Goal: Information Seeking & Learning: Find specific fact

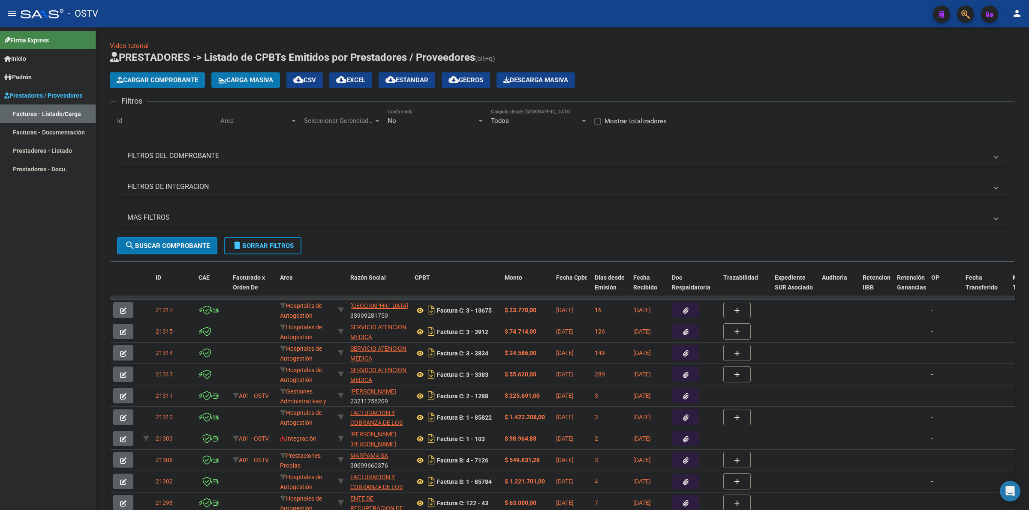
click at [168, 82] on span "Cargar Comprobante" at bounding box center [157, 80] width 81 height 8
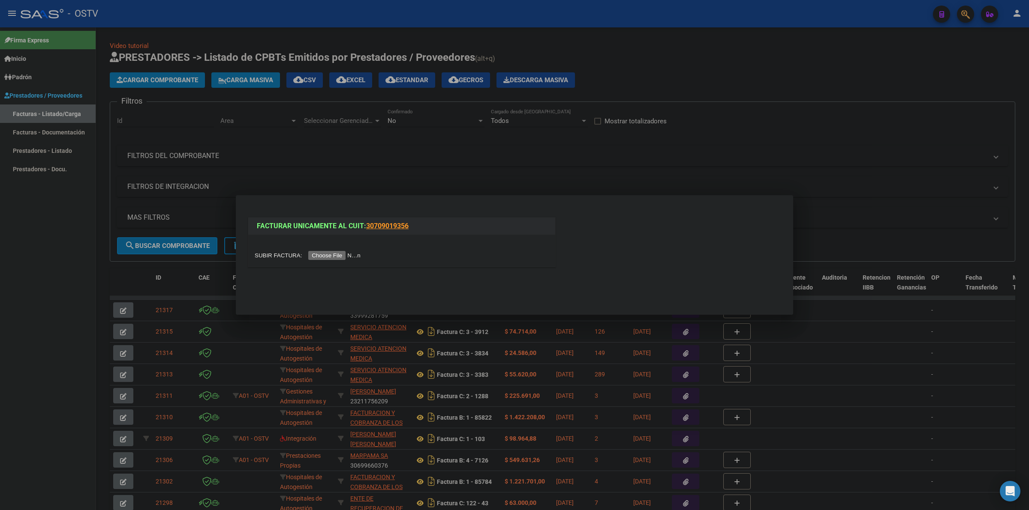
click at [386, 31] on div at bounding box center [514, 255] width 1029 height 510
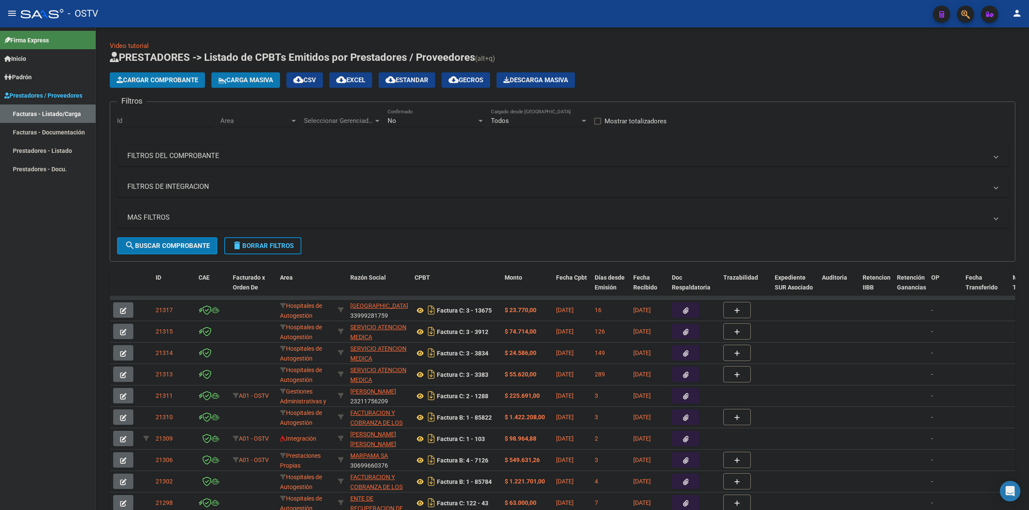
click at [176, 85] on button "Cargar Comprobante" at bounding box center [157, 79] width 95 height 15
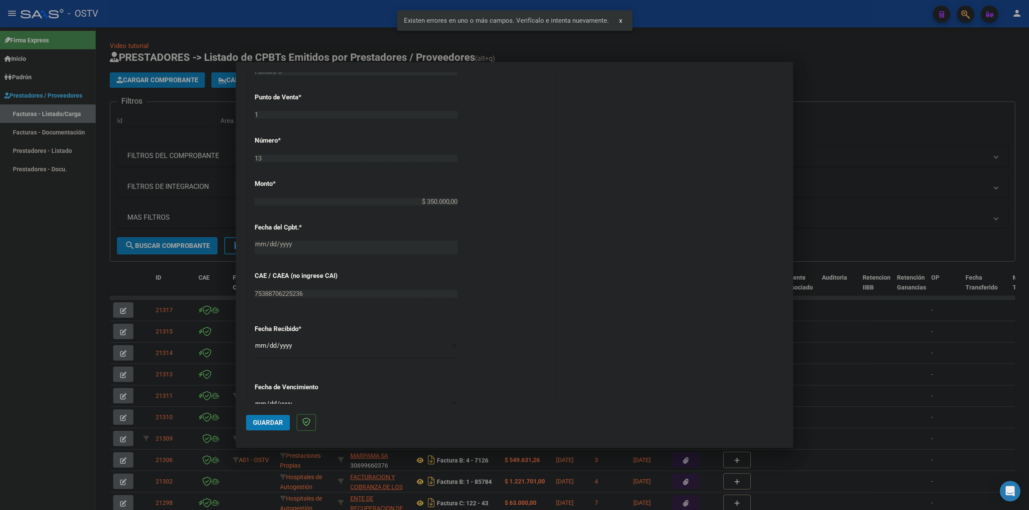
scroll to position [375, 0]
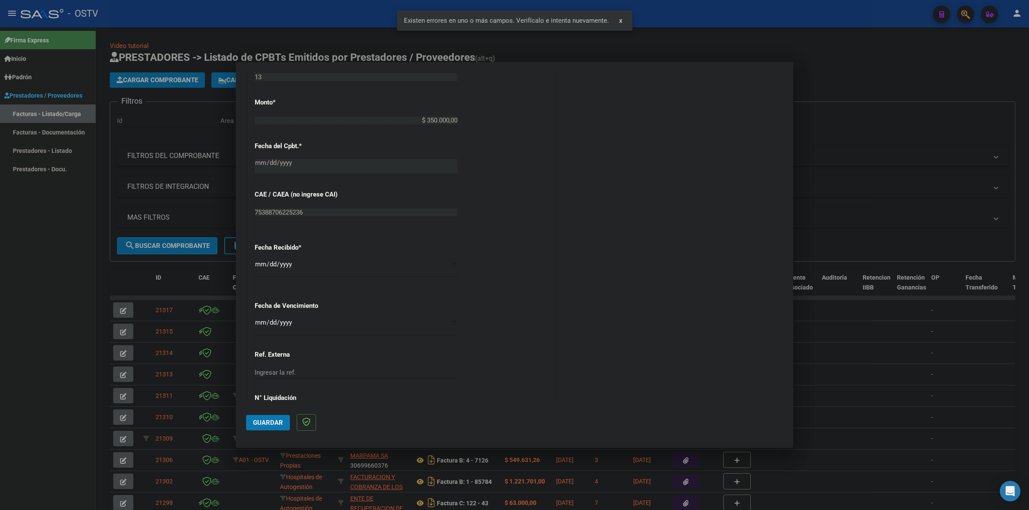
drag, startPoint x: 535, startPoint y: 43, endPoint x: 564, endPoint y: 164, distance: 124.4
click at [840, 82] on div at bounding box center [514, 255] width 1029 height 510
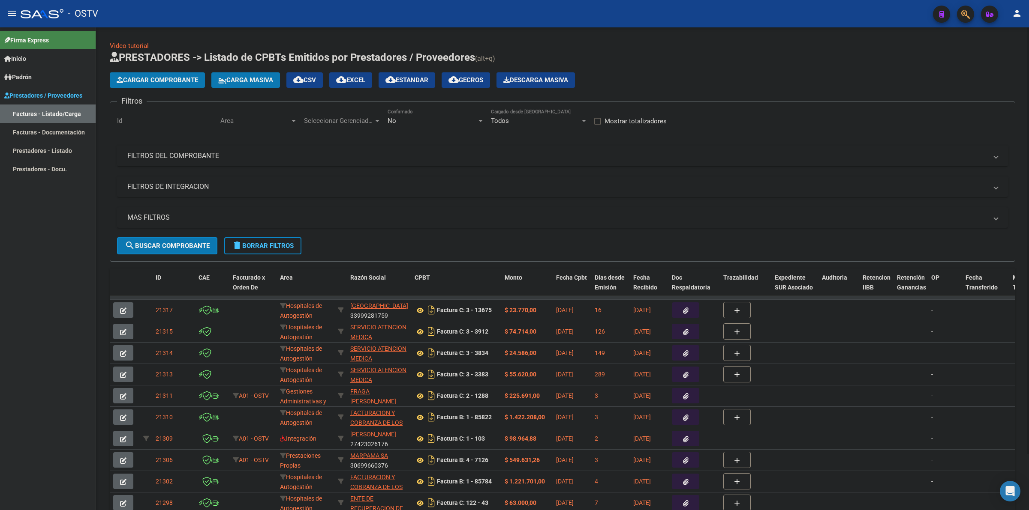
click at [153, 78] on span "Cargar Comprobante" at bounding box center [157, 80] width 81 height 8
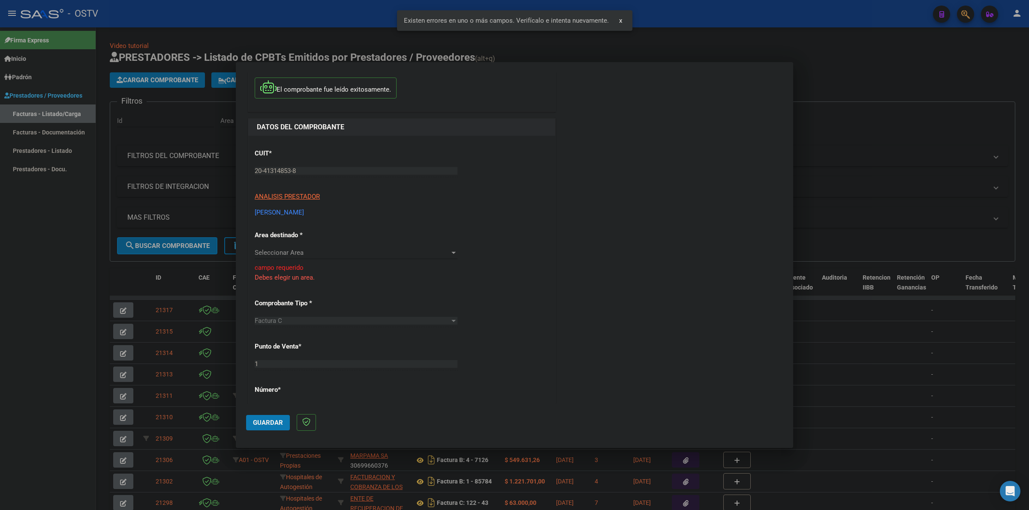
scroll to position [37, 0]
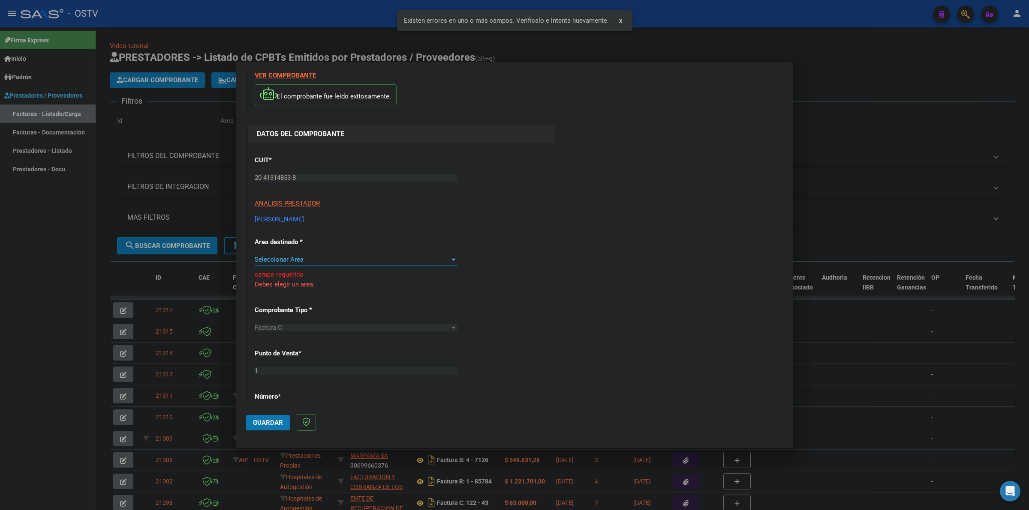
click at [330, 256] on span "Seleccionar Area" at bounding box center [352, 260] width 195 height 8
click at [342, 298] on span "Gestiones Administrativas y Otros" at bounding box center [304, 298] width 98 height 8
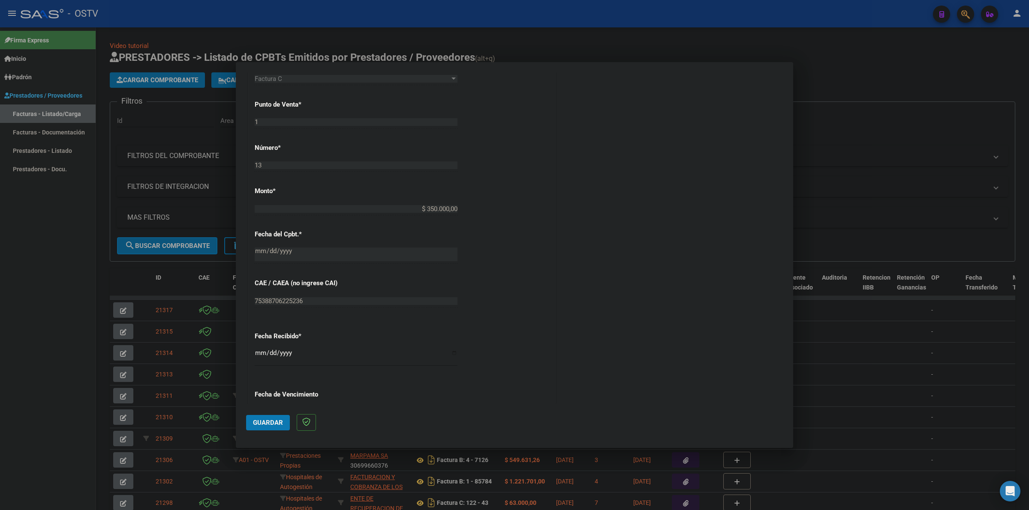
scroll to position [341, 0]
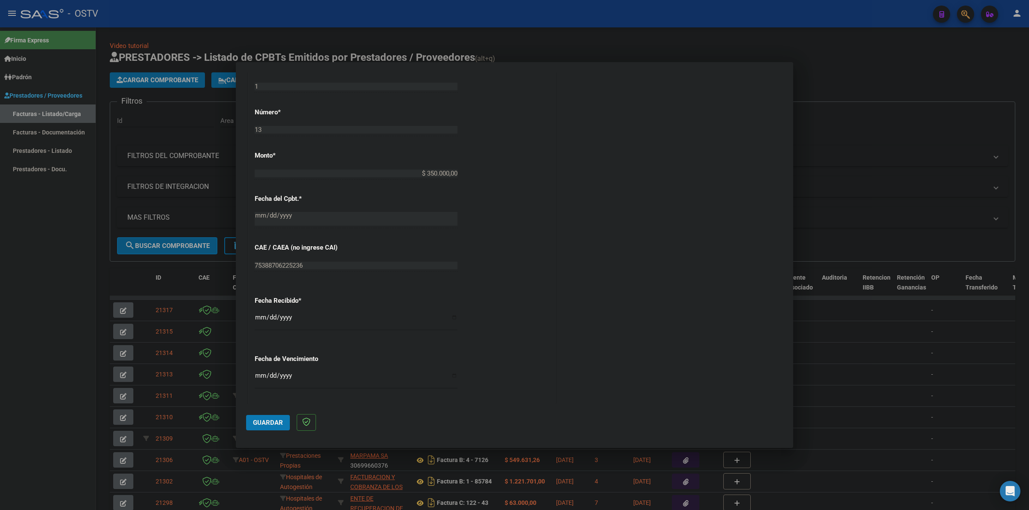
click at [259, 376] on input "Ingresar la fecha" at bounding box center [356, 379] width 203 height 14
type input "2025-09-30"
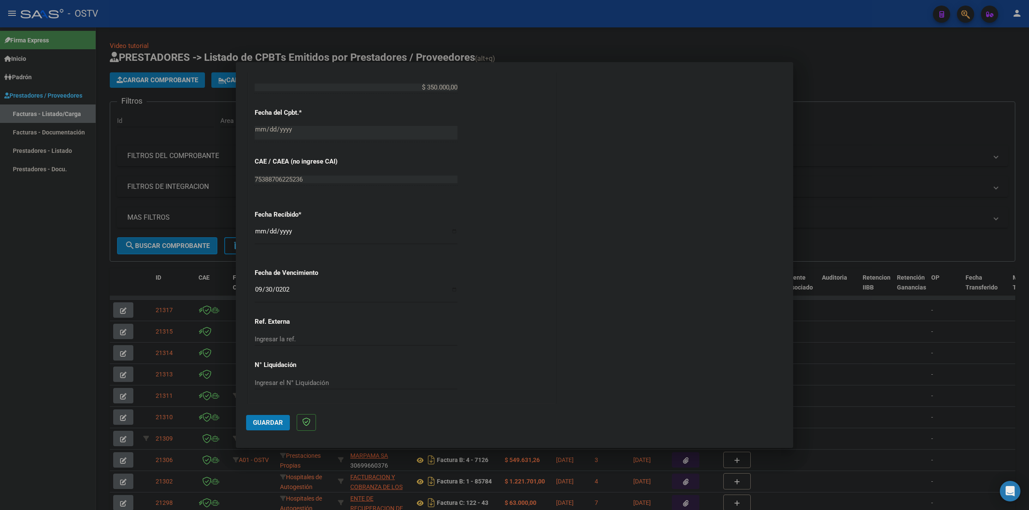
scroll to position [429, 0]
click at [253, 416] on button "Guardar" at bounding box center [268, 422] width 44 height 15
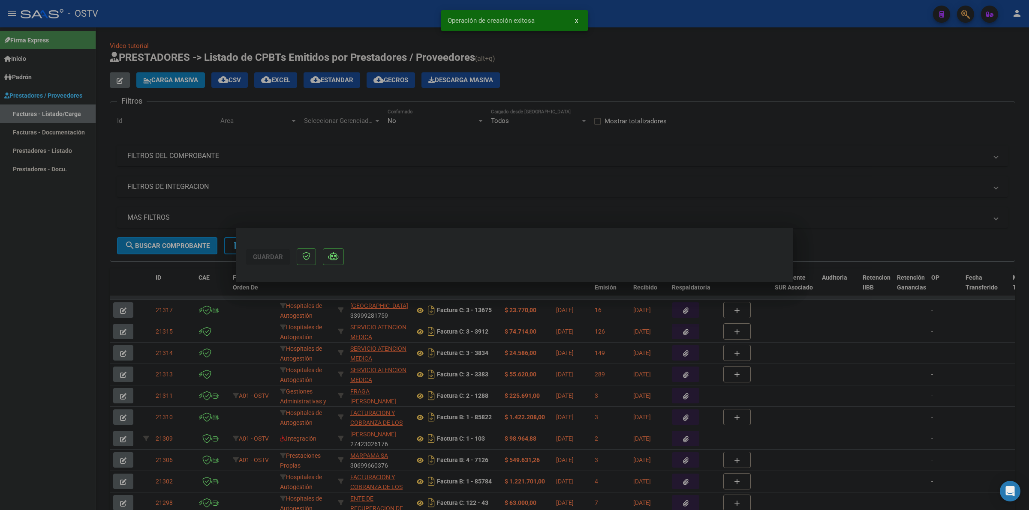
scroll to position [0, 0]
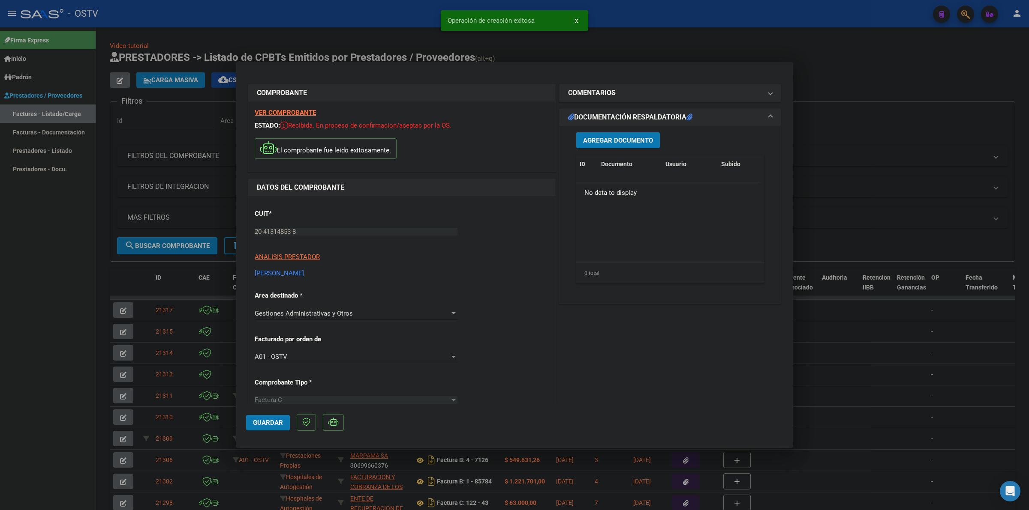
click at [594, 142] on span "Agregar Documento" at bounding box center [618, 141] width 70 height 8
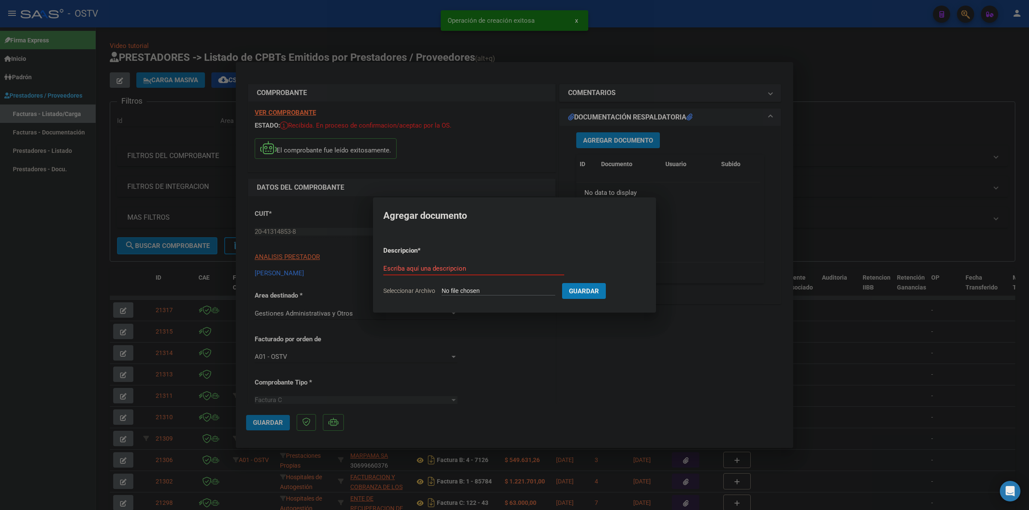
type input "C:\fakepath\FACTURA - 1 13 - [PERSON_NAME].pdf"
type input "FACTURA"
click at [607, 283] on button "Guardar" at bounding box center [629, 291] width 44 height 16
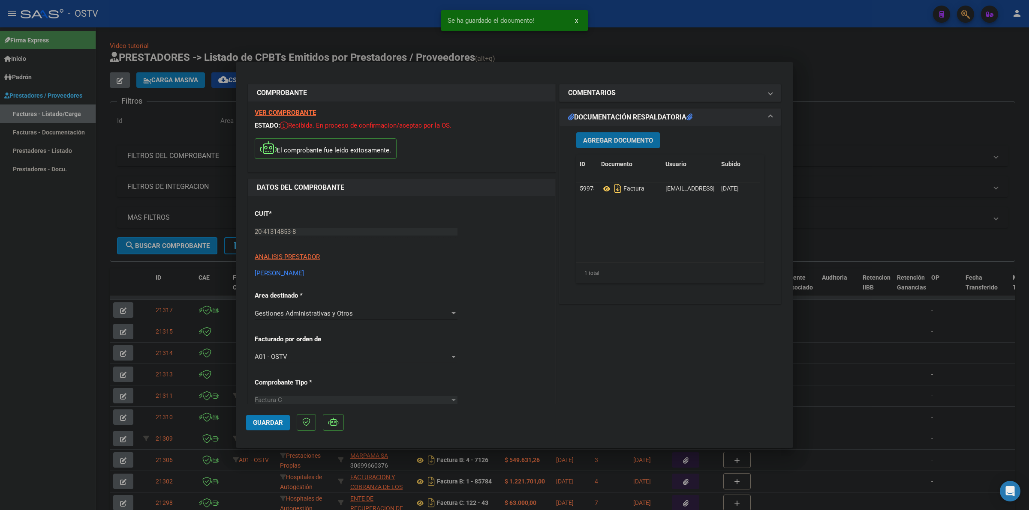
click at [269, 423] on span "Guardar" at bounding box center [268, 423] width 30 height 8
click at [312, 258] on span "ANALISIS PRESTADOR" at bounding box center [287, 257] width 65 height 8
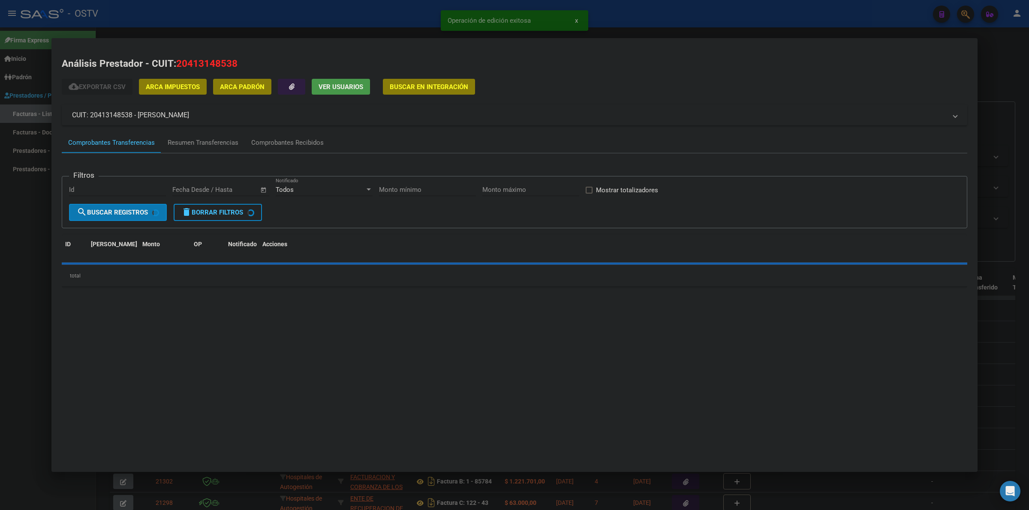
click at [195, 132] on div "cloud_download Exportar CSV ARCA Impuestos ARCA Padrón Ver Usuarios Buscar en I…" at bounding box center [514, 186] width 905 height 215
click at [197, 139] on div "Resumen Transferencias" at bounding box center [203, 143] width 71 height 10
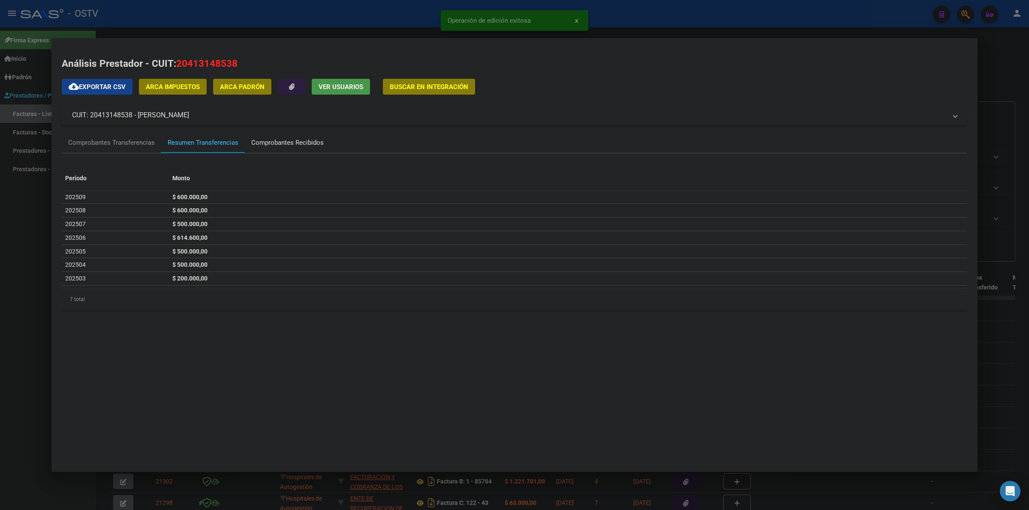
click at [300, 143] on div "Comprobantes Recibidos" at bounding box center [287, 143] width 72 height 10
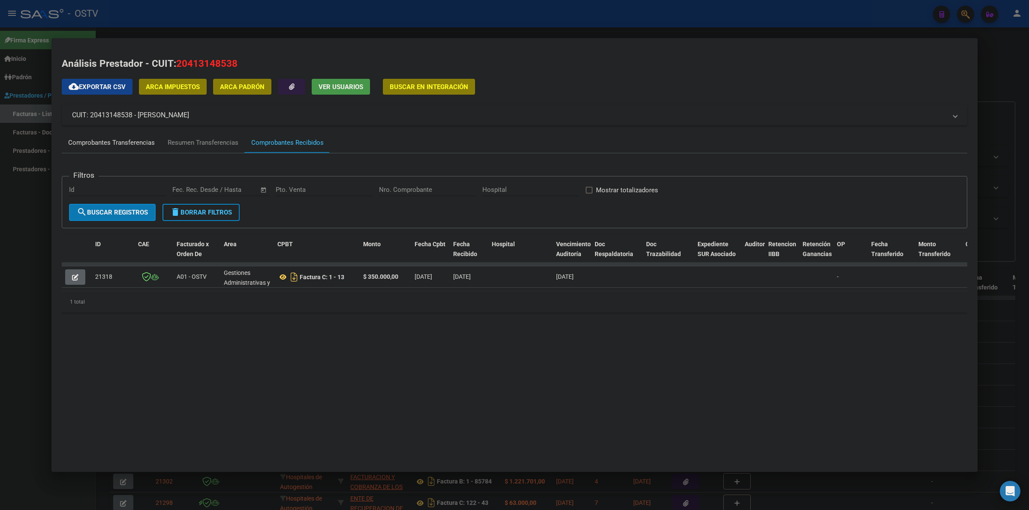
click at [105, 144] on div "Comprobantes Transferencias" at bounding box center [111, 143] width 87 height 10
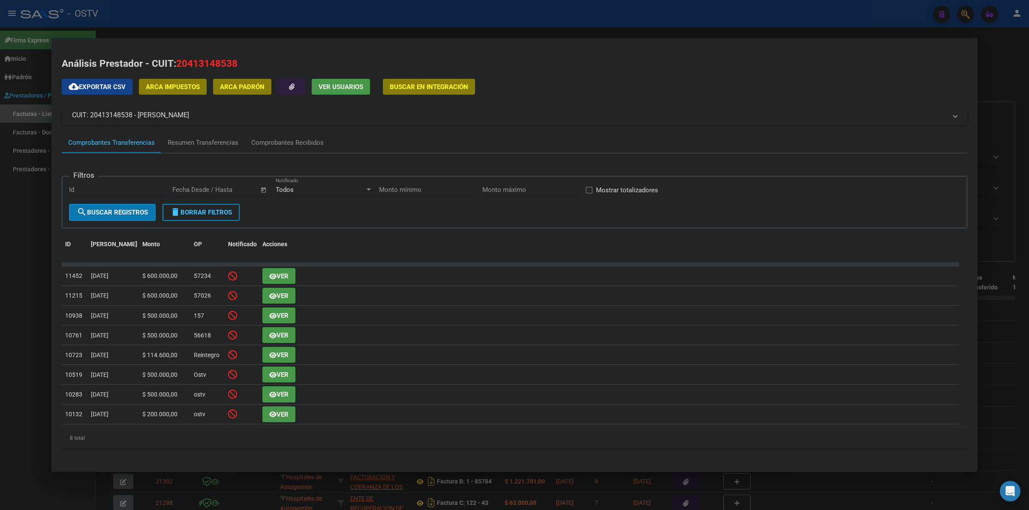
click at [13, 324] on div at bounding box center [514, 255] width 1029 height 510
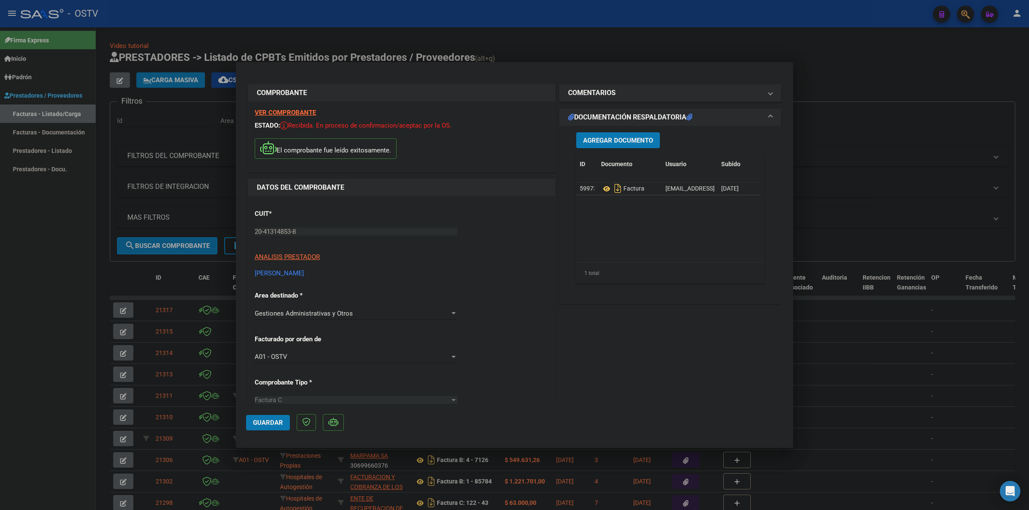
click at [264, 423] on span "Guardar" at bounding box center [268, 423] width 30 height 8
click at [267, 420] on span "Guardar" at bounding box center [268, 423] width 30 height 8
click at [565, 56] on div at bounding box center [514, 255] width 1029 height 510
type input "$ 0,00"
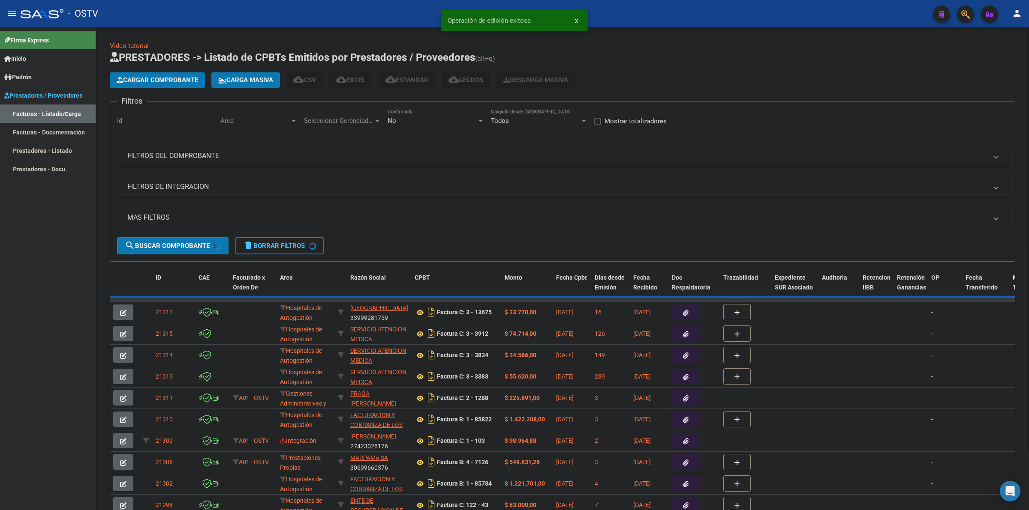
click at [565, 56] on h1 "PRESTADORES -> Listado de CPBTs Emitidos por Prestadores / Proveedores (alt+q)" at bounding box center [562, 58] width 905 height 15
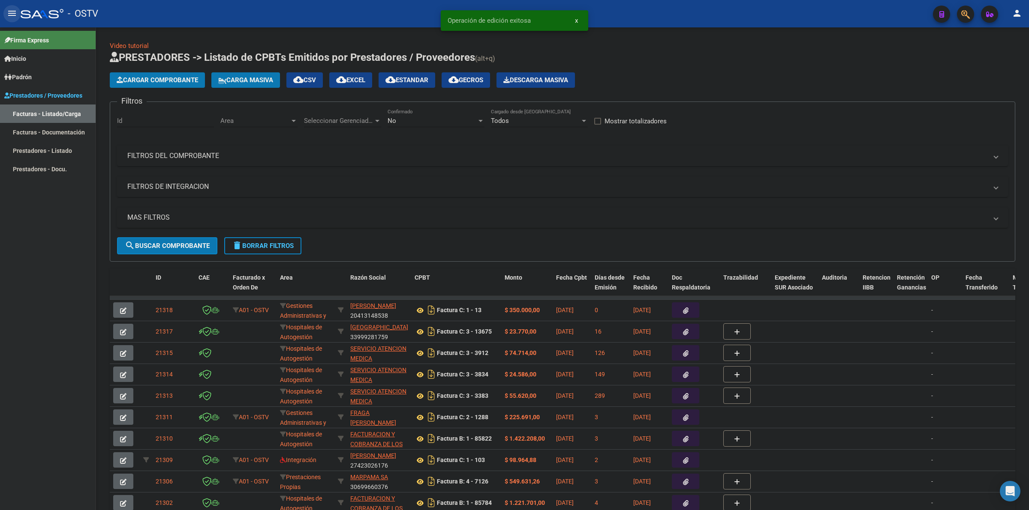
click at [12, 14] on mat-icon "menu" at bounding box center [12, 13] width 10 height 10
drag, startPoint x: 21, startPoint y: 12, endPoint x: 15, endPoint y: 11, distance: 5.7
click at [16, 11] on mat-toolbar "menu - OSTV person" at bounding box center [514, 13] width 1029 height 27
click at [13, 9] on mat-icon "menu" at bounding box center [12, 13] width 10 height 10
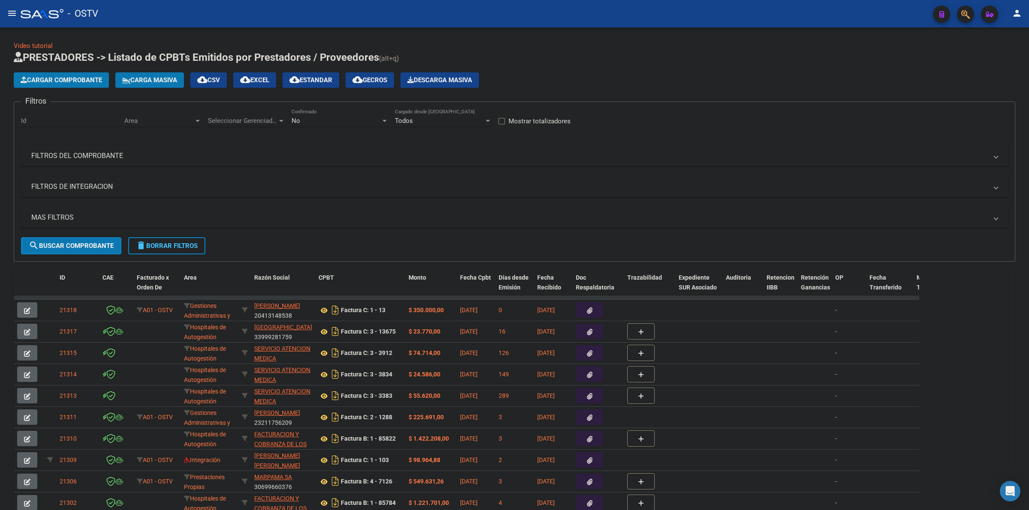
click at [570, 46] on div "Video tutorial PRESTADORES -> Listado de CPBTs Emitidos por Prestadores / Prove…" at bounding box center [514, 290] width 1001 height 498
click at [331, 121] on div "No" at bounding box center [335, 121] width 89 height 8
click at [316, 82] on span "Todos" at bounding box center [339, 81] width 97 height 19
click at [591, 66] on app-list-header "PRESTADORES -> Listado de CPBTs Emitidos por Prestadores / Proveedores (alt+q) …" at bounding box center [514, 156] width 1001 height 211
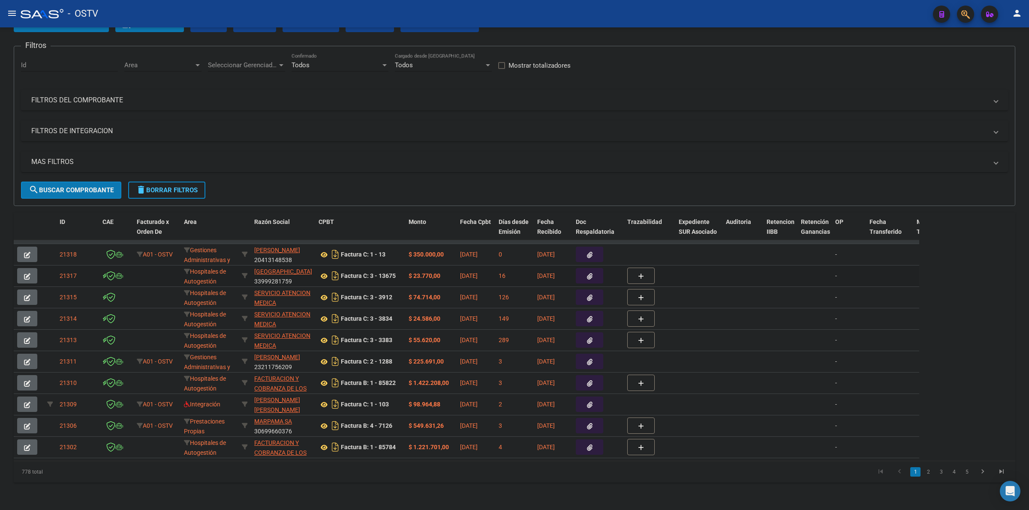
scroll to position [63, 0]
click at [114, 96] on mat-panel-title "FILTROS DEL COMPROBANTE" at bounding box center [509, 100] width 956 height 9
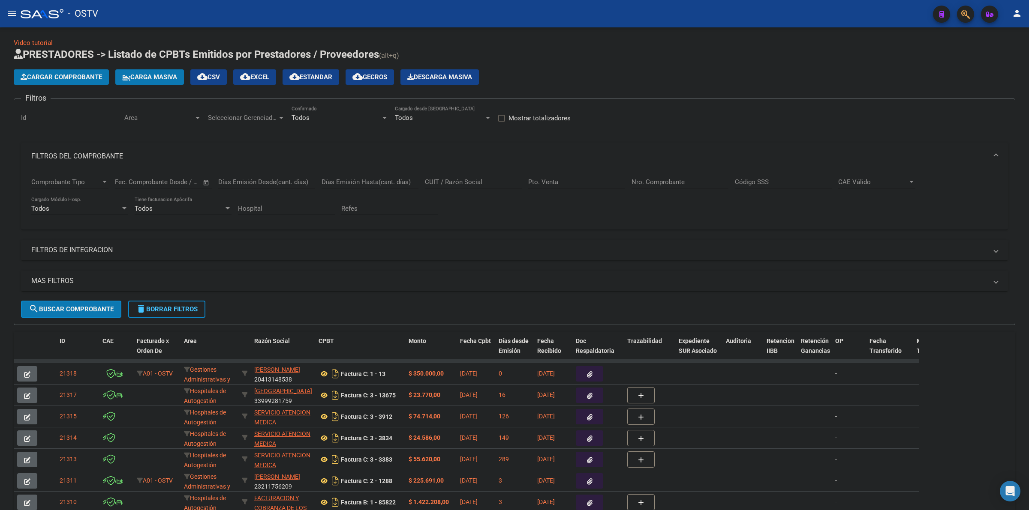
scroll to position [0, 0]
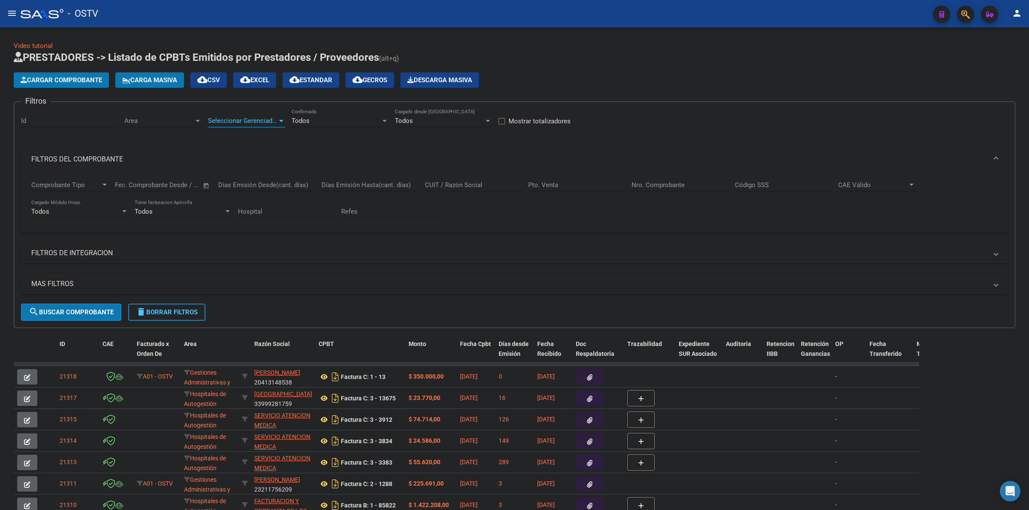
click at [246, 118] on span "Seleccionar Gerenciador" at bounding box center [242, 121] width 69 height 8
click at [226, 144] on span "Todos" at bounding box center [268, 139] width 120 height 19
click at [138, 112] on div "Area Area" at bounding box center [162, 118] width 77 height 18
click at [156, 144] on span "Todos" at bounding box center [180, 139] width 112 height 19
click at [66, 277] on mat-expansion-panel-header "MAS FILTROS" at bounding box center [514, 284] width 987 height 21
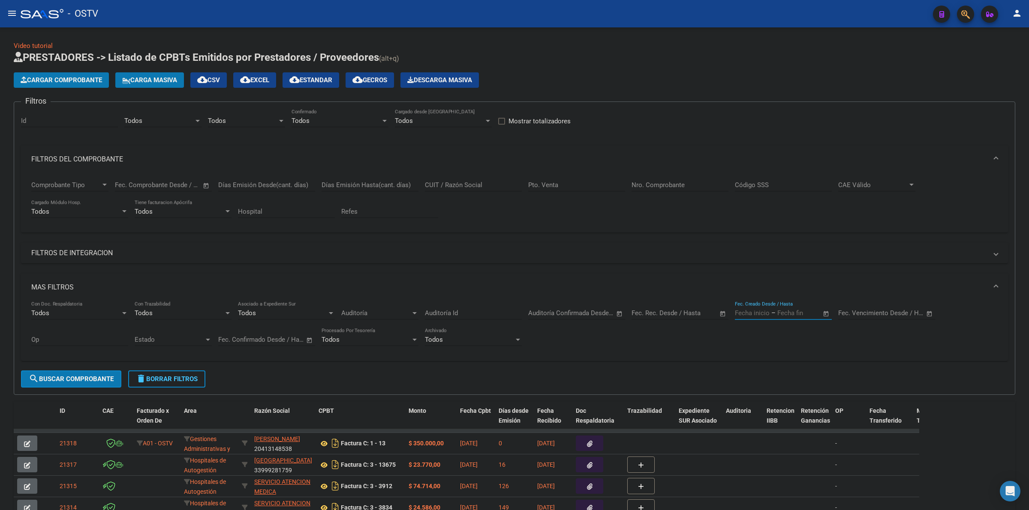
click at [753, 312] on input "text" at bounding box center [752, 313] width 35 height 8
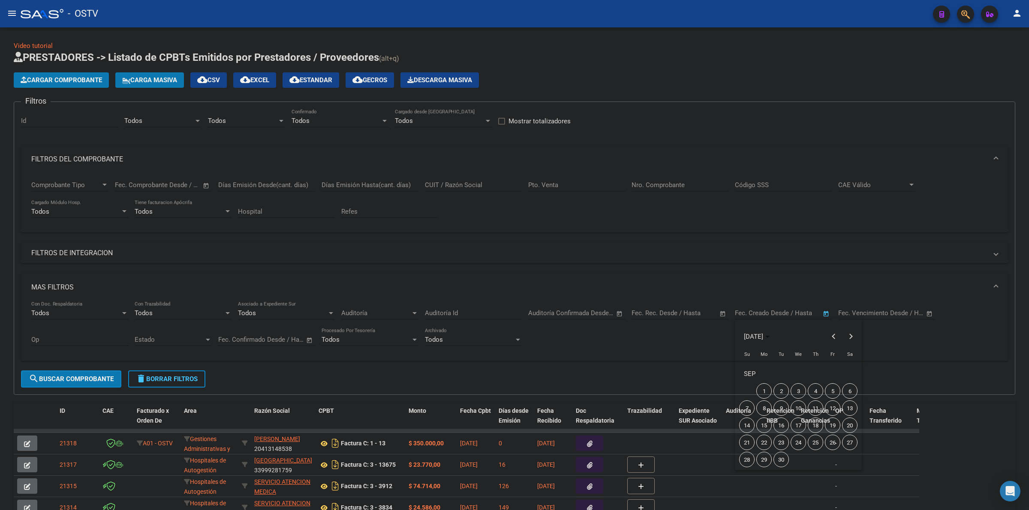
click at [819, 427] on span "18" at bounding box center [814, 425] width 15 height 15
type input "[DATE]"
click at [819, 427] on span "18" at bounding box center [814, 425] width 15 height 15
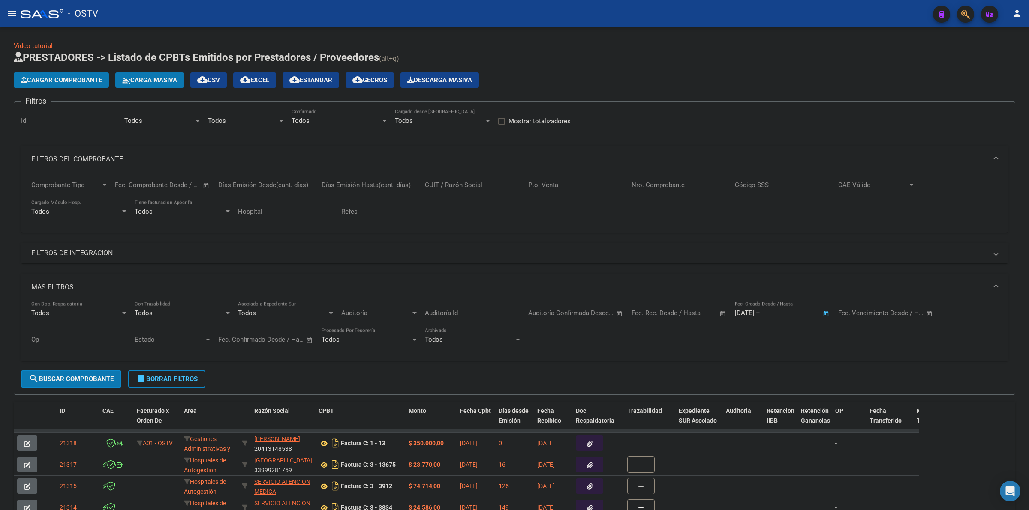
type input "[DATE]"
click at [99, 377] on span "search Buscar Comprobante" at bounding box center [71, 379] width 85 height 8
click at [324, 80] on span "cloud_download Estandar" at bounding box center [310, 80] width 43 height 8
click at [228, 123] on div "Todos" at bounding box center [242, 121] width 69 height 8
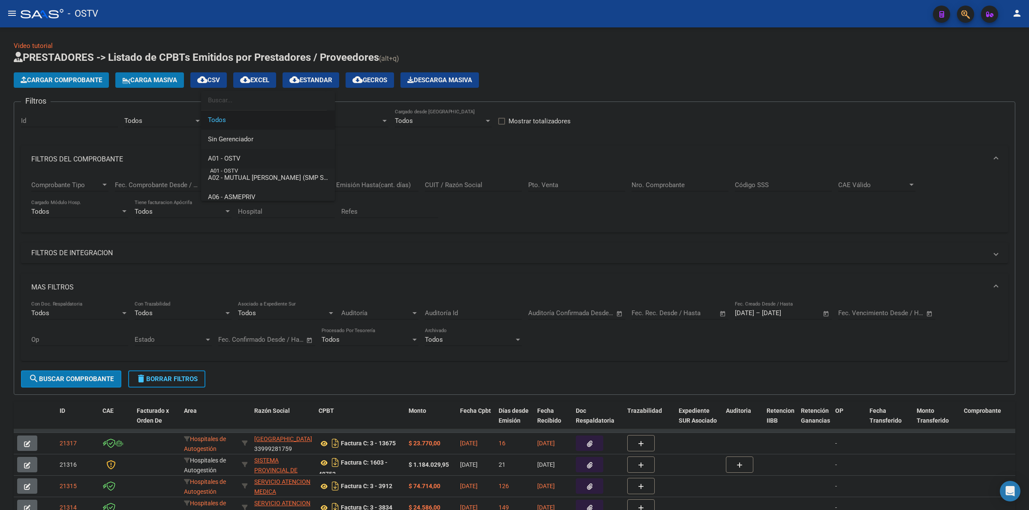
click at [238, 160] on span "A01 - OSTV" at bounding box center [224, 159] width 33 height 8
click at [158, 123] on div "Todos" at bounding box center [158, 121] width 69 height 8
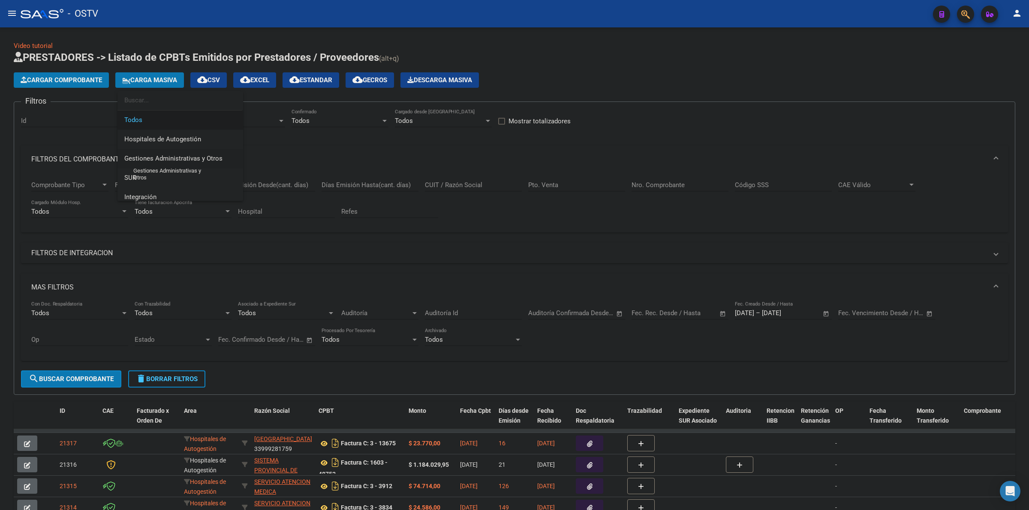
click at [163, 159] on span "Gestiones Administrativas y Otros" at bounding box center [173, 159] width 98 height 8
click at [98, 372] on button "search Buscar Comprobante" at bounding box center [71, 379] width 100 height 17
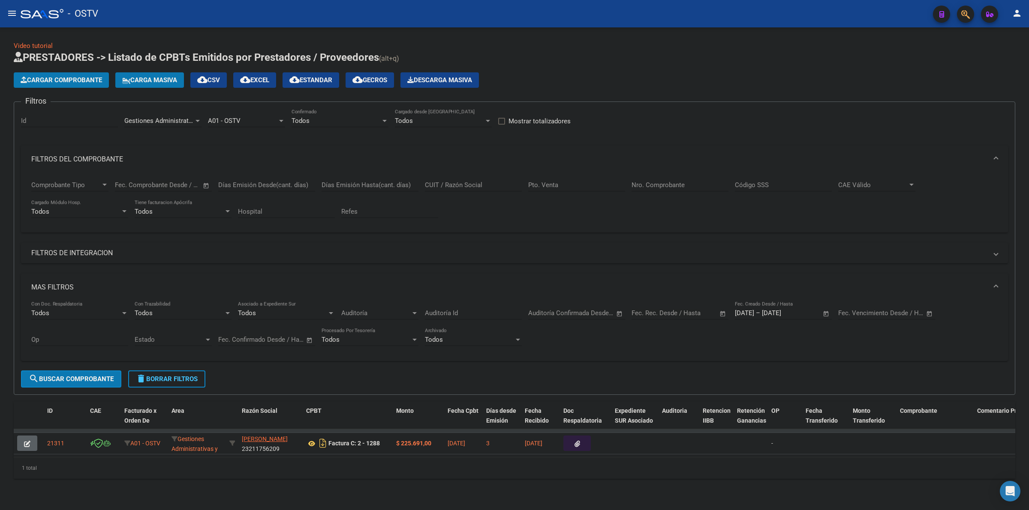
click at [179, 121] on span "Gestiones Administrativas y Otros" at bounding box center [173, 121] width 98 height 8
click at [172, 126] on span "Prestaciones Propias" at bounding box center [154, 124] width 61 height 8
click at [86, 375] on span "search Buscar Comprobante" at bounding box center [71, 379] width 85 height 8
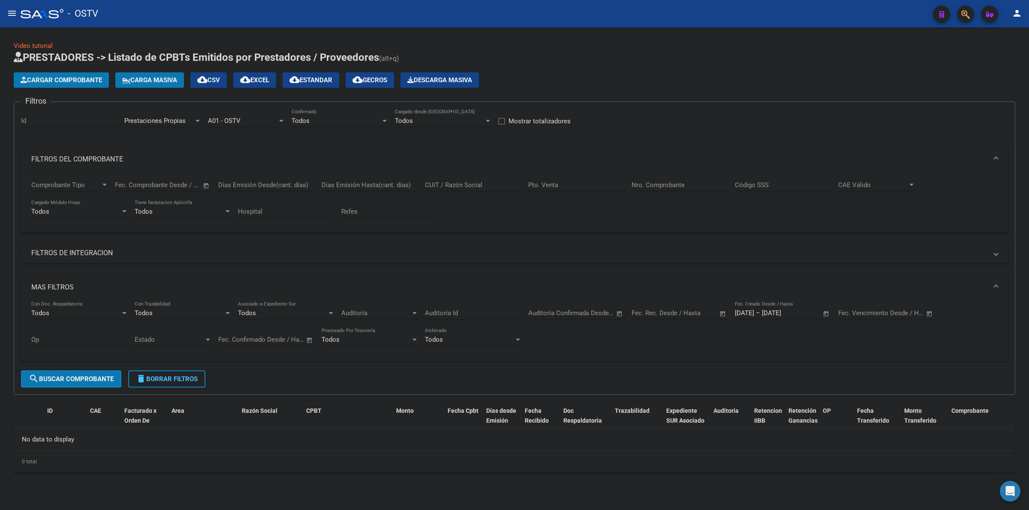
click at [179, 117] on span "Prestaciones Propias" at bounding box center [154, 121] width 61 height 8
click at [148, 156] on span "Capita" at bounding box center [180, 158] width 112 height 19
click at [97, 384] on button "search Buscar Comprobante" at bounding box center [71, 379] width 100 height 17
click at [182, 380] on span "delete Borrar Filtros" at bounding box center [167, 379] width 62 height 8
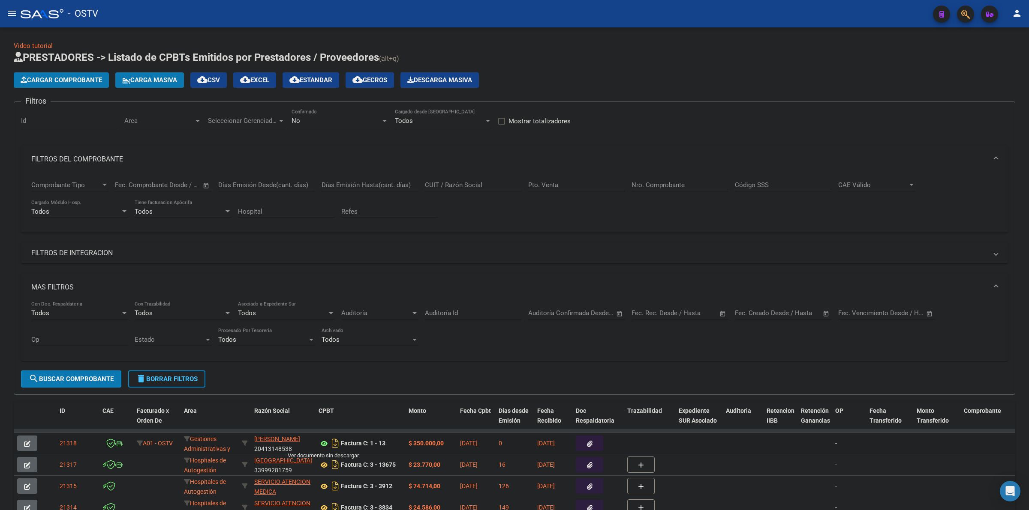
click at [324, 442] on icon at bounding box center [323, 444] width 11 height 10
click at [602, 77] on div "Cargar Comprobante Carga Masiva cloud_download CSV cloud_download EXCEL cloud_d…" at bounding box center [514, 79] width 1001 height 15
click at [191, 383] on button "delete Borrar Filtros" at bounding box center [166, 379] width 77 height 17
click at [478, 187] on input "CUIT / Razón Social" at bounding box center [473, 185] width 97 height 8
paste input "30-71577101-9"
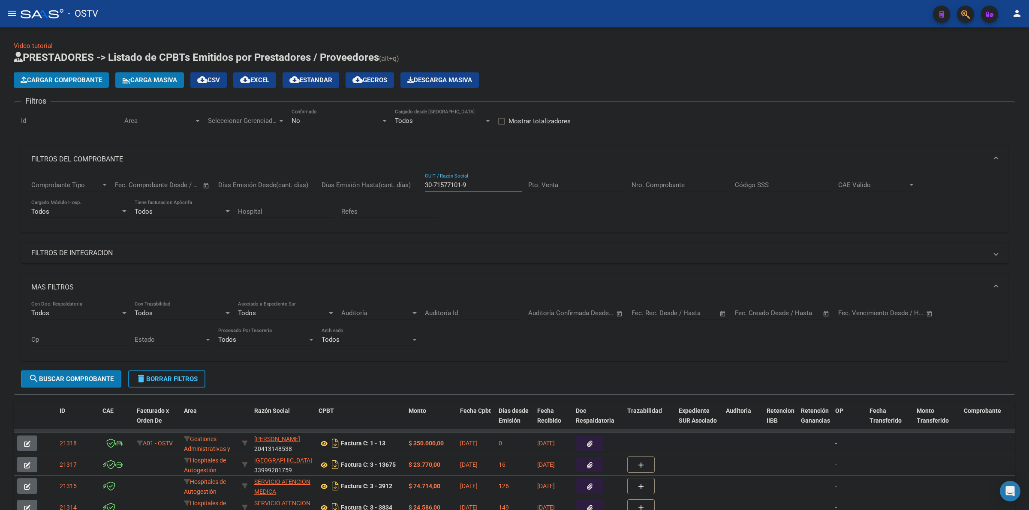
type input "30-71577101-9"
click at [96, 382] on button "search Buscar Comprobante" at bounding box center [71, 379] width 100 height 17
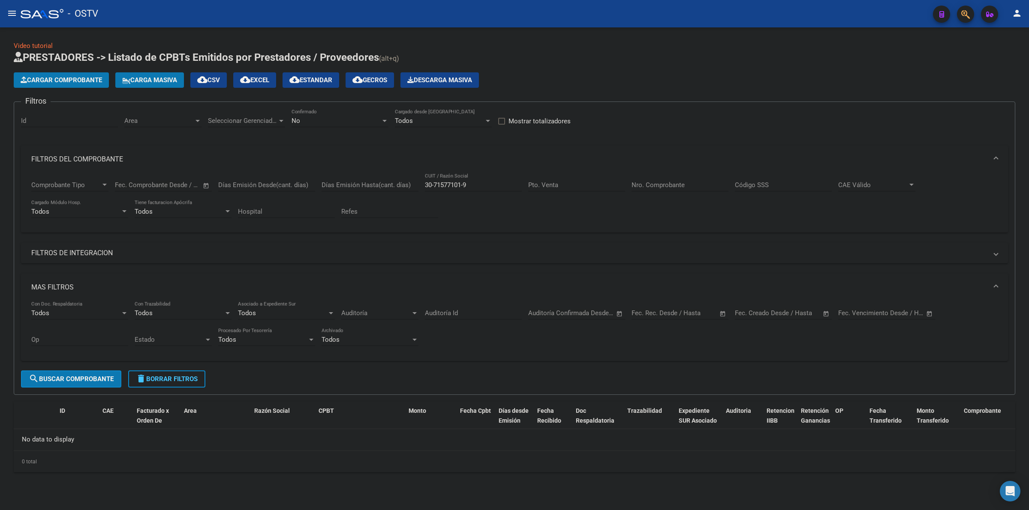
click at [331, 125] on div "No Confirmado" at bounding box center [339, 118] width 97 height 18
click at [300, 81] on span "Todos" at bounding box center [339, 81] width 97 height 19
click at [89, 372] on button "search Buscar Comprobante" at bounding box center [71, 379] width 100 height 17
click at [187, 377] on span "delete Borrar Filtros" at bounding box center [167, 379] width 62 height 8
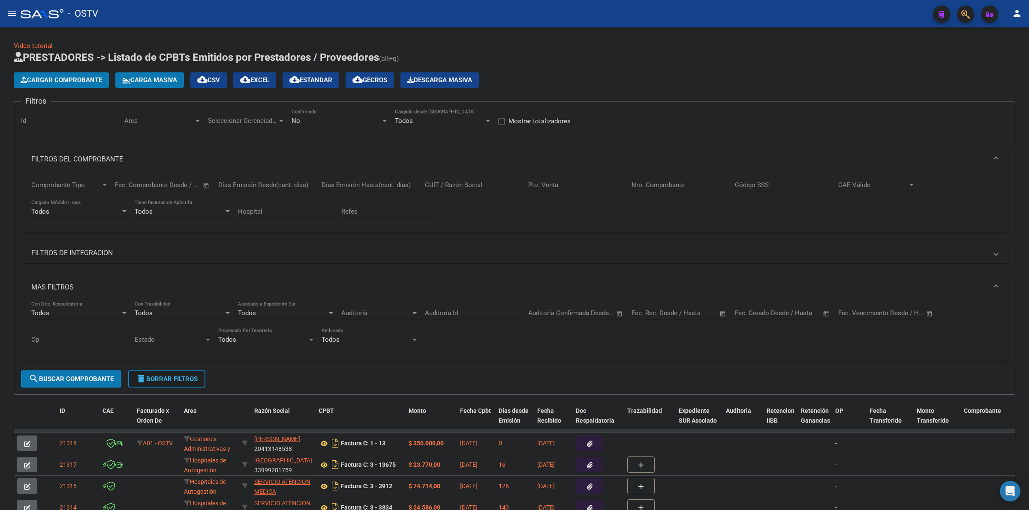
click at [174, 375] on span "delete Borrar Filtros" at bounding box center [167, 379] width 62 height 8
click at [556, 75] on div "Cargar Comprobante Carga Masiva cloud_download CSV cloud_download EXCEL cloud_d…" at bounding box center [514, 79] width 1001 height 15
drag, startPoint x: 666, startPoint y: 69, endPoint x: 596, endPoint y: 88, distance: 72.5
click at [666, 69] on app-list-header "PRESTADORES -> Listado de CPBTs Emitidos por Prestadores / Proveedores (alt+q) …" at bounding box center [514, 223] width 1001 height 345
click at [585, 43] on div "Video tutorial PRESTADORES -> Listado de CPBTs Emitidos por Prestadores / Prove…" at bounding box center [514, 356] width 1001 height 631
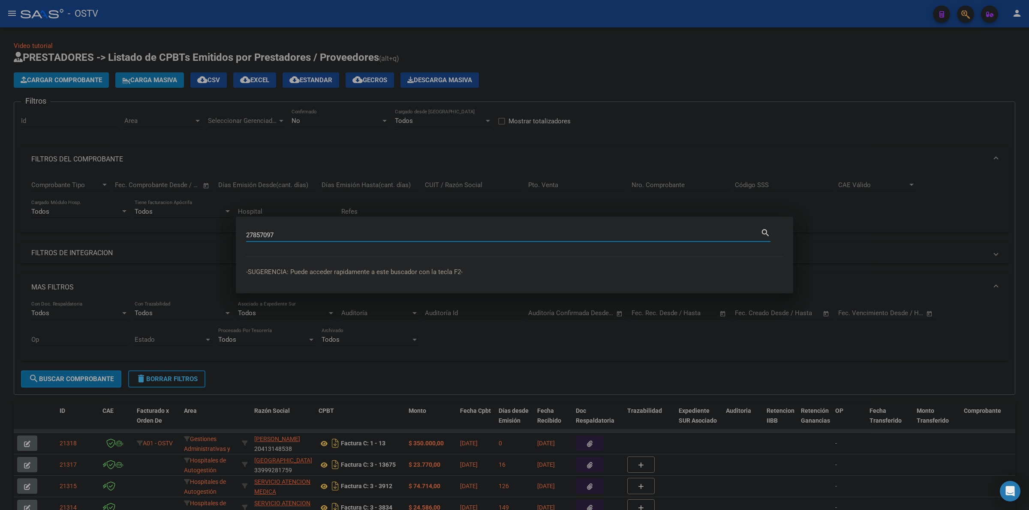
type input "27857097"
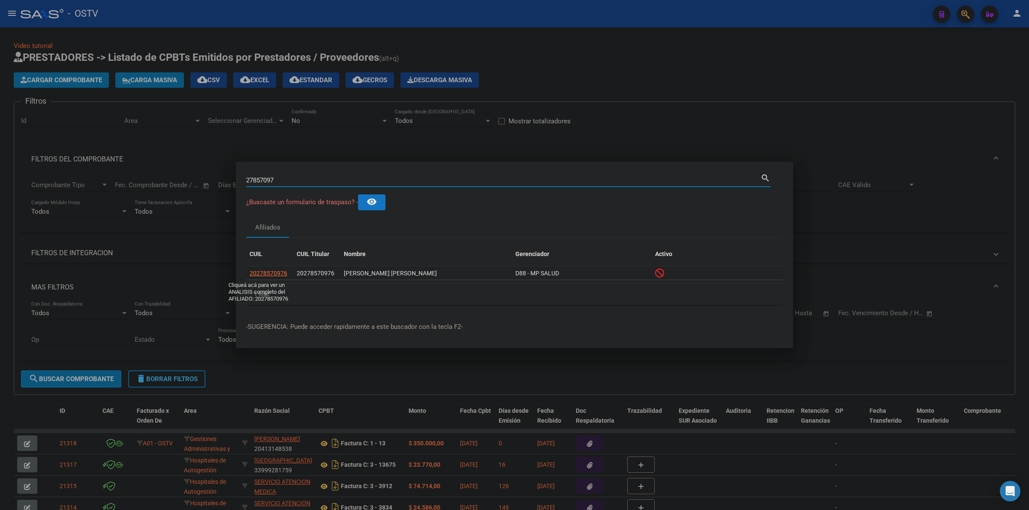
click at [270, 273] on span "20278570976" at bounding box center [268, 273] width 38 height 7
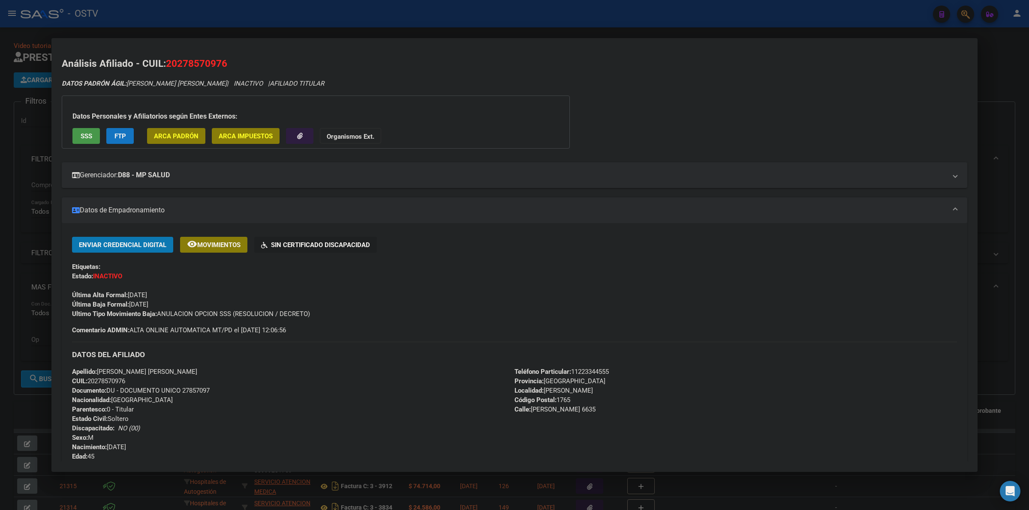
click at [215, 273] on div "Enviar Credencial Digital remove_red_eye Movimientos Sin Certificado Discapacid…" at bounding box center [514, 278] width 885 height 82
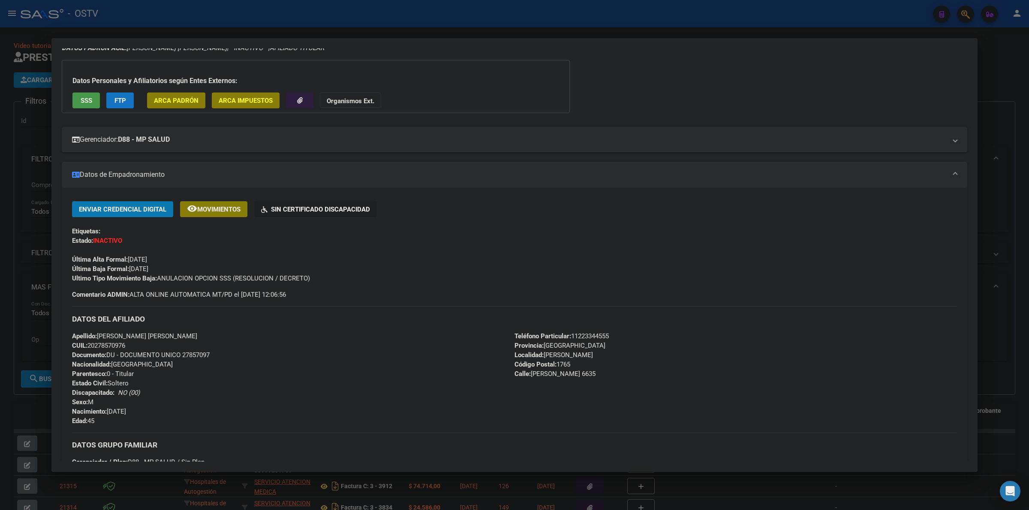
click at [202, 258] on div "Última Alta Formal: 01/11/2024" at bounding box center [514, 255] width 885 height 19
click at [131, 267] on span "Última Baja Formal: 01/11/2024" at bounding box center [110, 269] width 76 height 8
drag, startPoint x: 129, startPoint y: 267, endPoint x: 155, endPoint y: 268, distance: 25.7
click at [148, 268] on span "Última Baja Formal: 01/11/2024" at bounding box center [110, 269] width 76 height 8
click at [169, 265] on div "Enviar Credencial Digital remove_red_eye Movimientos Sin Certificado Discapacid…" at bounding box center [514, 242] width 885 height 82
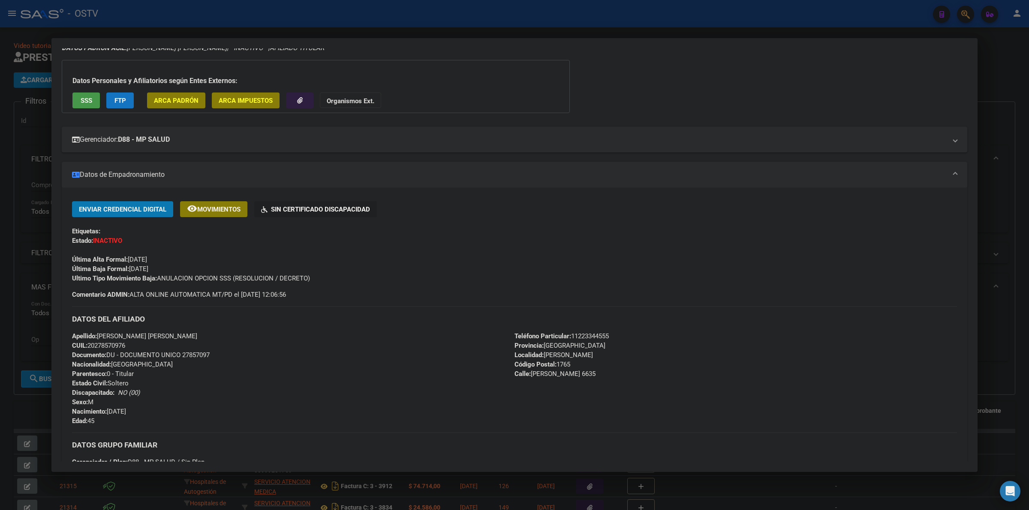
click at [170, 264] on div "Enviar Credencial Digital remove_red_eye Movimientos Sin Certificado Discapacid…" at bounding box center [514, 242] width 885 height 82
click at [290, 268] on div "Enviar Credencial Digital remove_red_eye Movimientos Sin Certificado Discapacid…" at bounding box center [514, 242] width 885 height 82
drag, startPoint x: 331, startPoint y: 278, endPoint x: 24, endPoint y: 279, distance: 307.3
click at [57, 279] on mat-dialog-content "Análisis Afiliado - CUIL: 20278570976 DATOS PADRÓN ÁGIL: ARIAS FRANCO ELIAN ROY…" at bounding box center [514, 254] width 926 height 413
click at [298, 275] on span "Ultimo Tipo Movimiento Baja: ANULACION OPCION SSS (RESOLUCION / DECRETO)" at bounding box center [191, 279] width 238 height 8
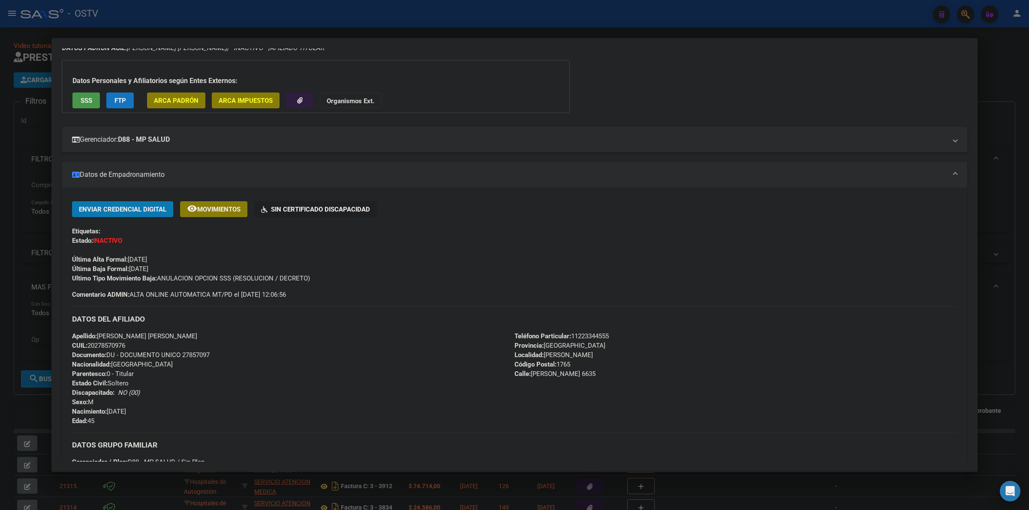
drag, startPoint x: 318, startPoint y: 291, endPoint x: 92, endPoint y: 246, distance: 230.1
click at [56, 251] on mat-dialog-content "Análisis Afiliado - CUIL: 20278570976 DATOS PADRÓN ÁGIL: ARIAS FRANCO ELIAN ROY…" at bounding box center [514, 254] width 926 height 413
drag, startPoint x: 188, startPoint y: 250, endPoint x: 170, endPoint y: 257, distance: 19.4
click at [187, 250] on div "Última Alta Formal: 01/11/2024" at bounding box center [514, 255] width 885 height 19
click at [309, 294] on div "Enviar Credencial Digital remove_red_eye Movimientos Sin Certificado Discapacid…" at bounding box center [514, 250] width 885 height 98
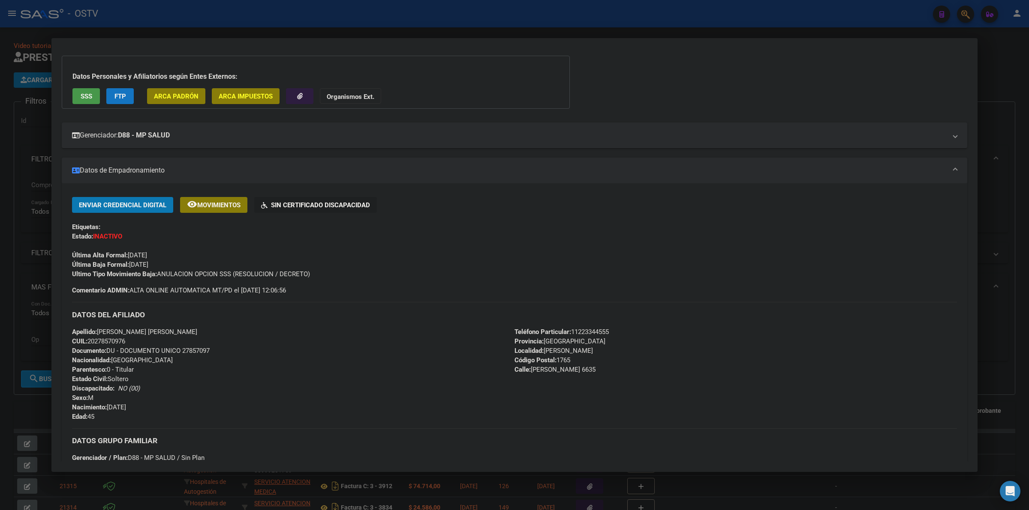
scroll to position [0, 0]
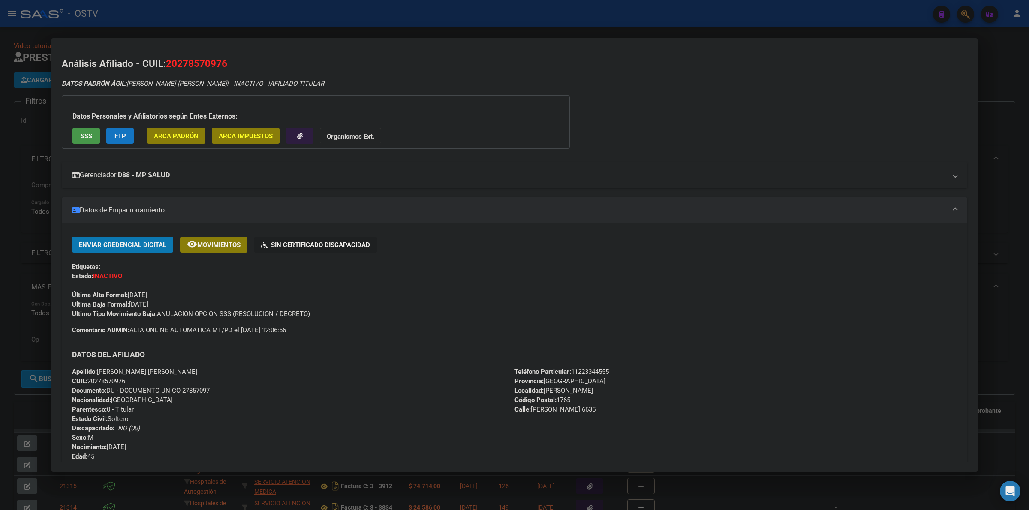
click at [245, 162] on mat-expansion-panel-header "Gerenciador: D88 - MP SALUD" at bounding box center [514, 175] width 905 height 26
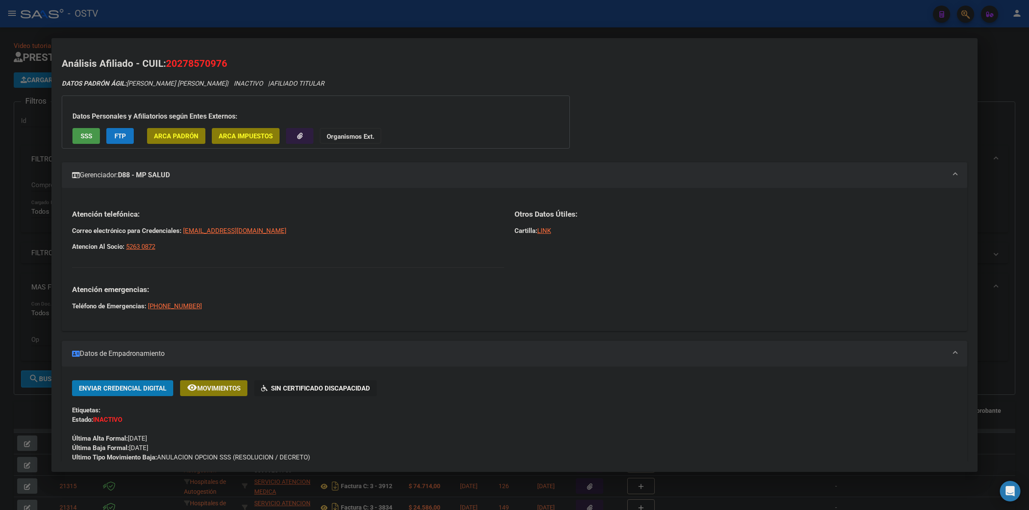
click at [279, 171] on mat-panel-title "Gerenciador: D88 - MP SALUD" at bounding box center [509, 175] width 874 height 10
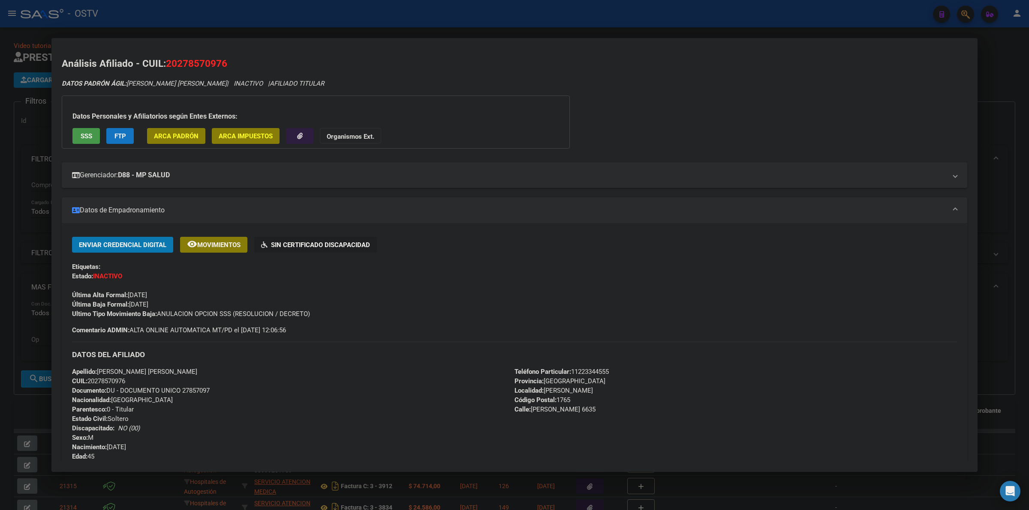
click at [665, 121] on div "DATOS PADRÓN ÁGIL: ARIAS FRANCO ELIAN ROY | INACTIVO | AFILIADO TITULAR Datos P…" at bounding box center [514, 394] width 905 height 630
click at [1011, 132] on div at bounding box center [514, 255] width 1029 height 510
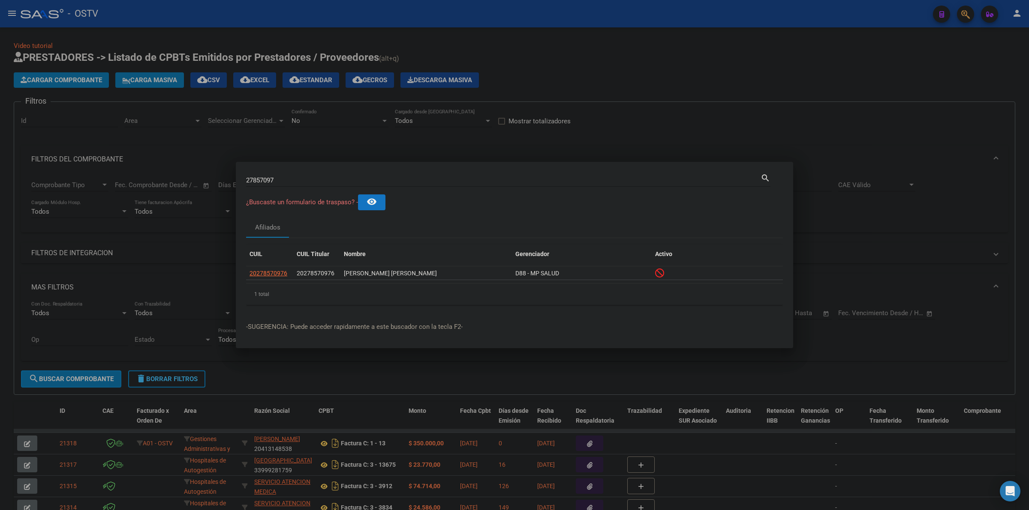
click at [601, 63] on div at bounding box center [514, 255] width 1029 height 510
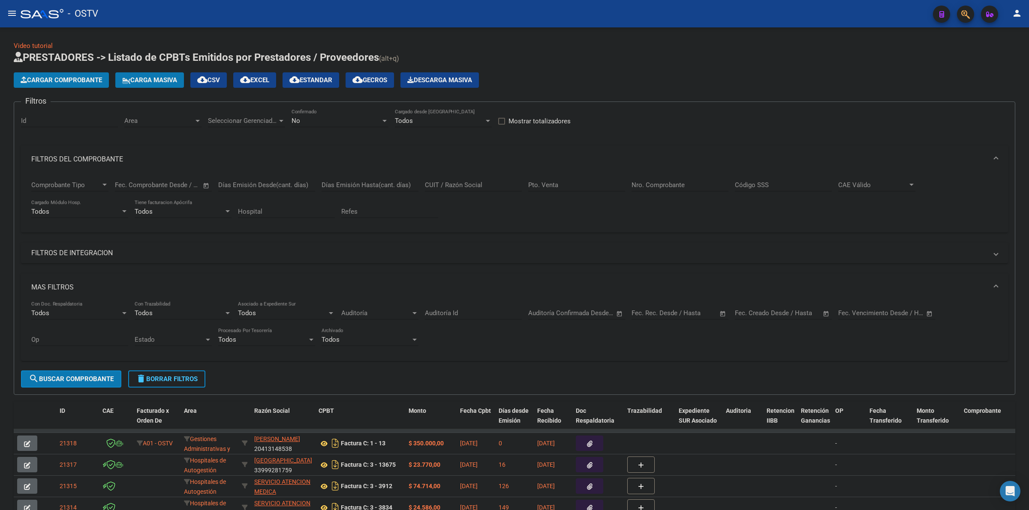
click at [635, 78] on div "Cargar Comprobante Carga Masiva cloud_download CSV cloud_download EXCEL cloud_d…" at bounding box center [514, 79] width 1001 height 15
click at [168, 384] on button "delete Borrar Filtros" at bounding box center [166, 379] width 77 height 17
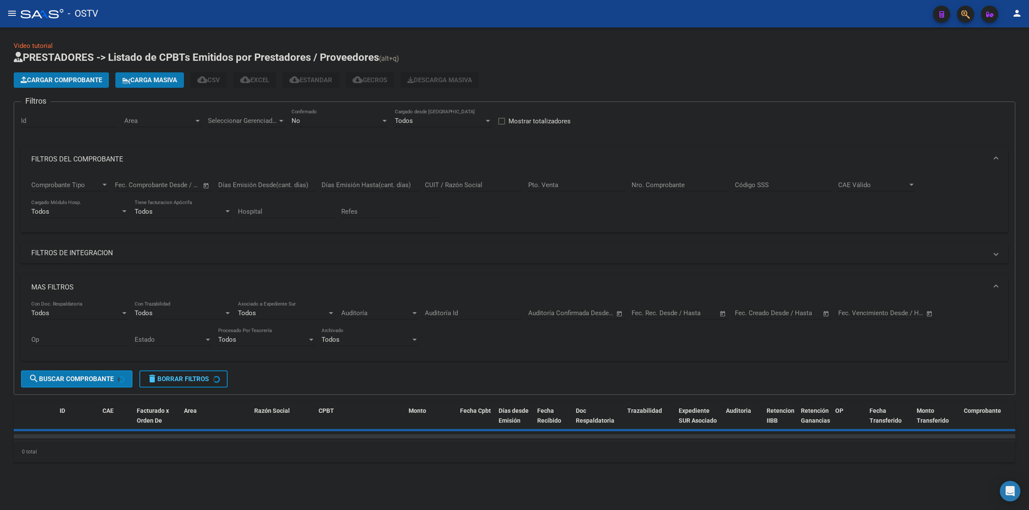
click at [574, 60] on h1 "PRESTADORES -> Listado de CPBTs Emitidos por Prestadores / Proveedores (alt+q)" at bounding box center [514, 58] width 1001 height 15
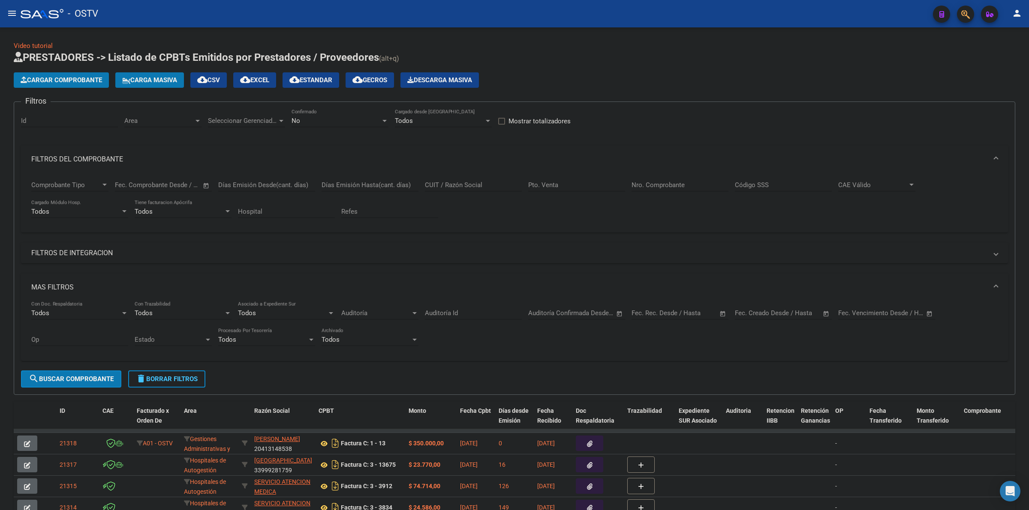
click at [585, 64] on h1 "PRESTADORES -> Listado de CPBTs Emitidos por Prestadores / Proveedores (alt+q)" at bounding box center [514, 58] width 1001 height 15
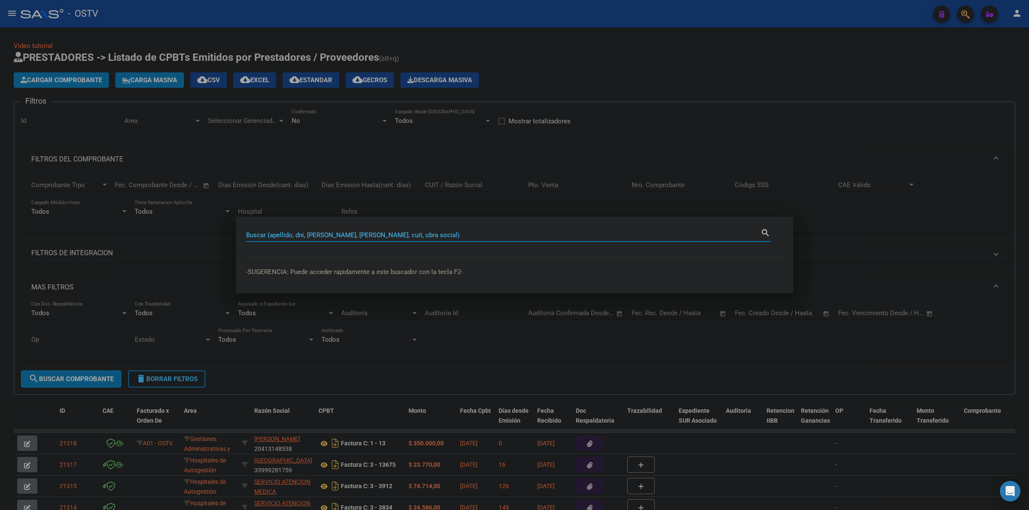
click at [446, 232] on input "Buscar (apellido, dni, cuil, nro traspaso, cuit, obra social)" at bounding box center [503, 235] width 514 height 8
type input "30940547"
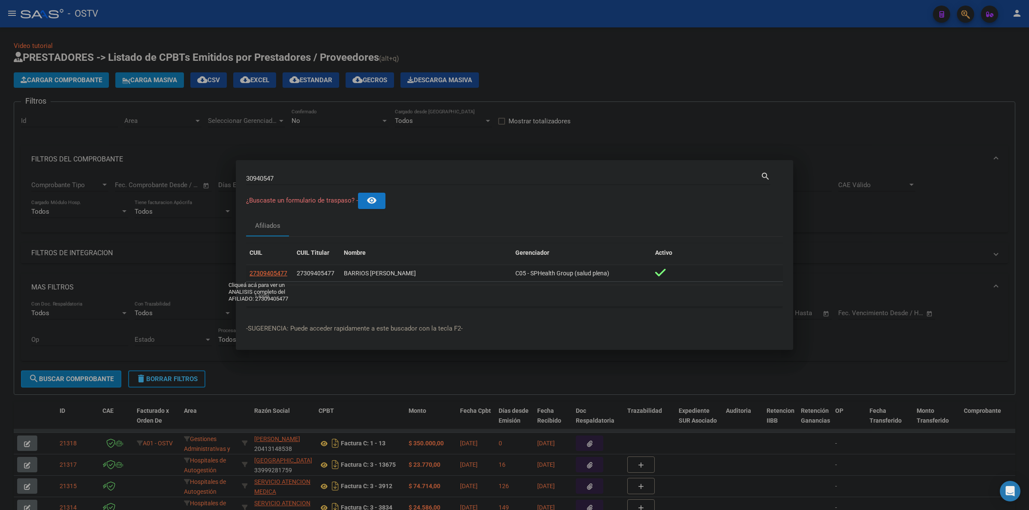
click at [269, 273] on span "27309405477" at bounding box center [268, 273] width 38 height 7
type textarea "27309405477"
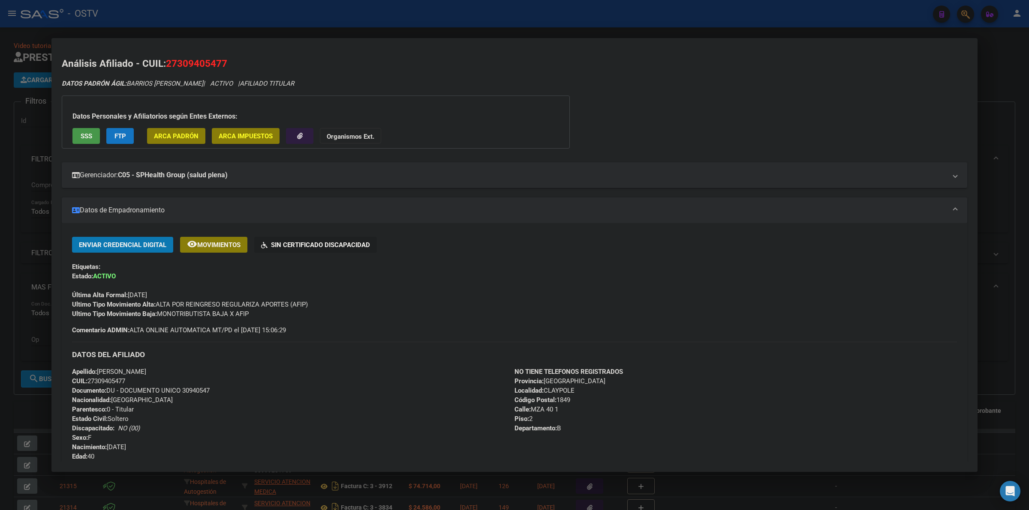
click at [350, 291] on div "Última Alta Formal: 01/04/2025" at bounding box center [514, 290] width 885 height 19
click at [368, 315] on div "Ultimo Tipo Movimiento Baja: MONOTRIBUTISTA BAJA X AFIP" at bounding box center [514, 313] width 885 height 9
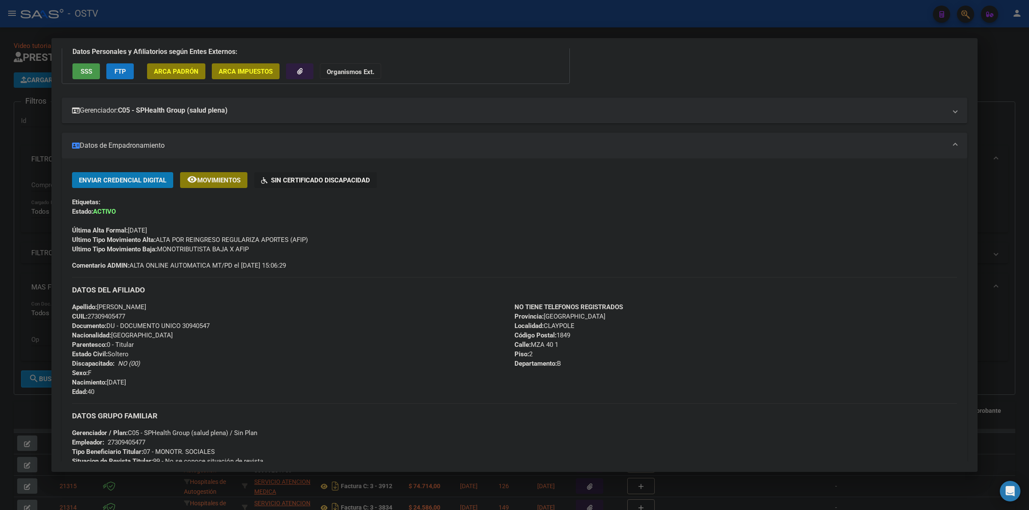
scroll to position [71, 0]
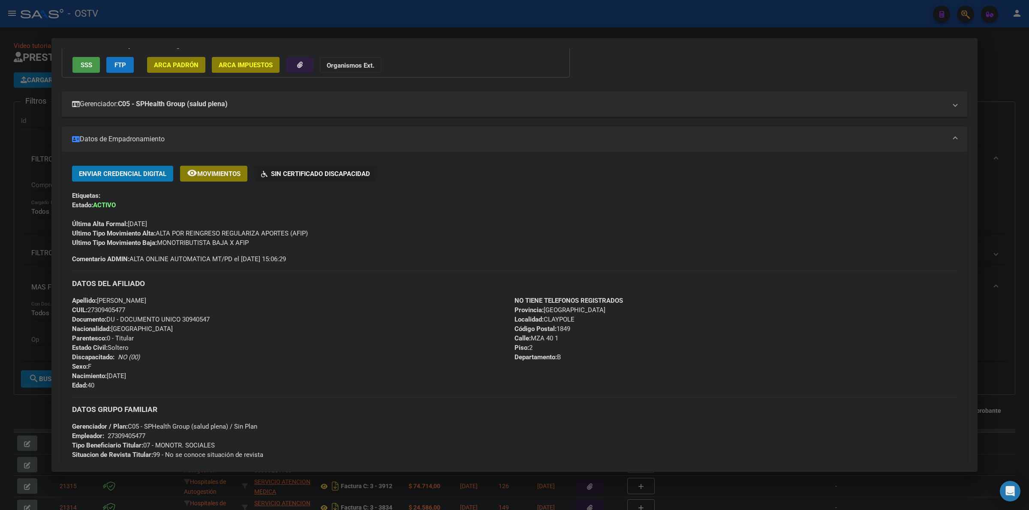
click at [384, 271] on hr at bounding box center [514, 271] width 885 height 0
click at [392, 237] on div "Ultimo Tipo Movimiento Alta: ALTA POR REINGRESO REGULARIZA APORTES (AFIP)" at bounding box center [514, 233] width 885 height 9
click at [342, 258] on div "Enviar Credencial Digital remove_red_eye Movimientos Sin Certificado Discapacid…" at bounding box center [514, 215] width 885 height 98
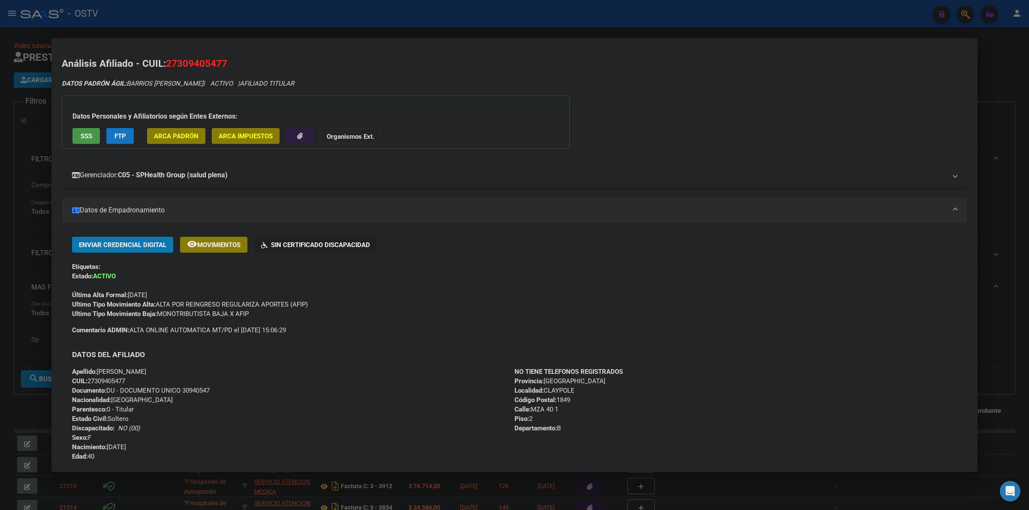
click at [283, 179] on mat-panel-title "Gerenciador: C05 - SPHealth Group (salud plena)" at bounding box center [509, 175] width 874 height 10
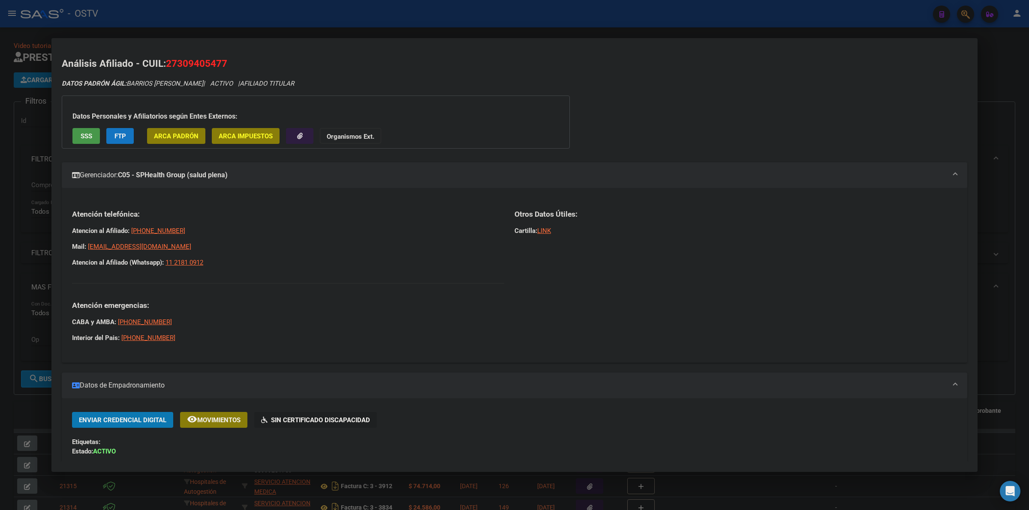
click at [680, 111] on div "DATOS PADRÓN ÁGIL: BARRIOS NORA PATRICIA | ACTIVO | AFILIADO TITULAR Datos Pers…" at bounding box center [514, 467] width 905 height 777
click at [592, 116] on div "DATOS PADRÓN ÁGIL: BARRIOS NORA PATRICIA | ACTIVO | AFILIADO TITULAR Datos Pers…" at bounding box center [514, 467] width 905 height 777
click at [525, 31] on div at bounding box center [514, 255] width 1029 height 510
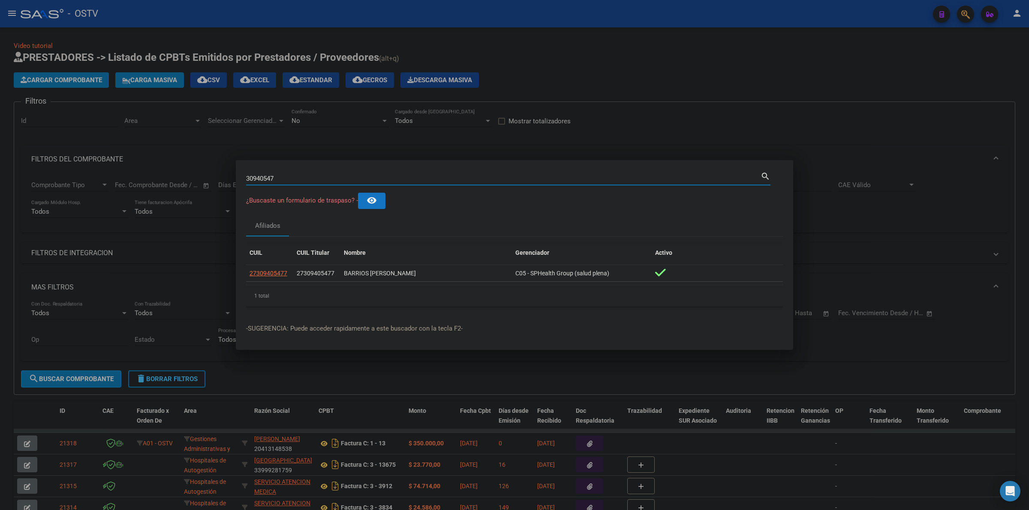
click at [264, 177] on input "30940547" at bounding box center [503, 179] width 514 height 8
type input "30940547"
click at [270, 274] on span "27309405477" at bounding box center [268, 273] width 38 height 7
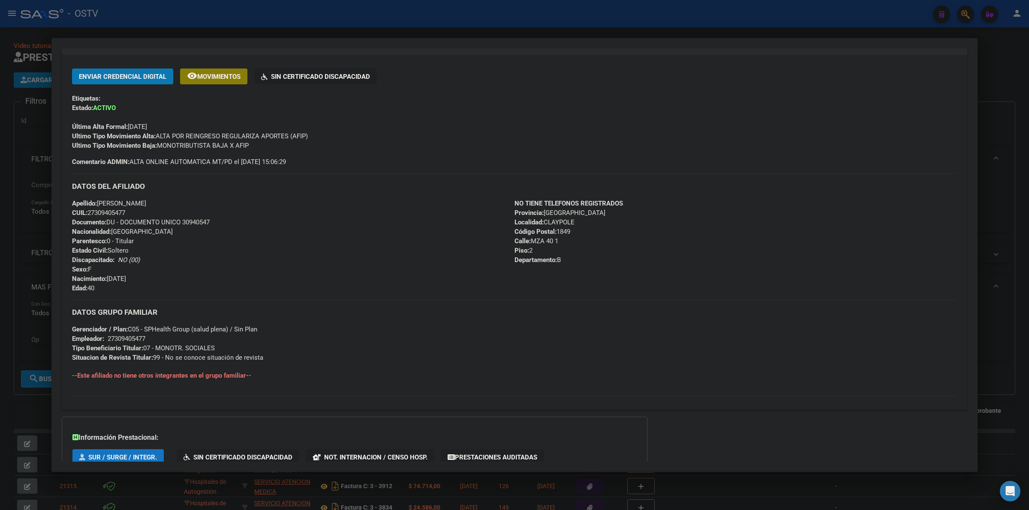
scroll to position [228, 0]
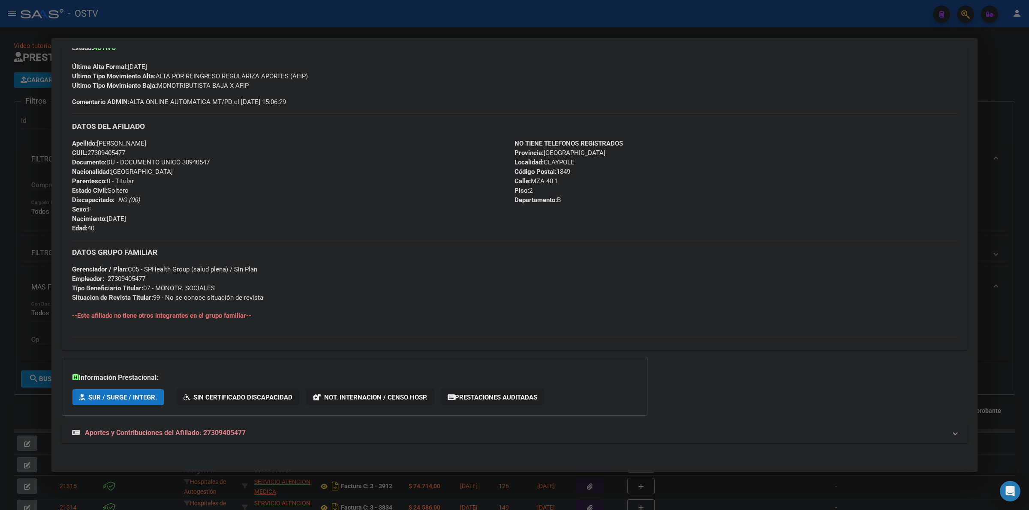
click at [199, 430] on span "Aportes y Contribuciones del Afiliado: 27309405477" at bounding box center [165, 433] width 161 height 8
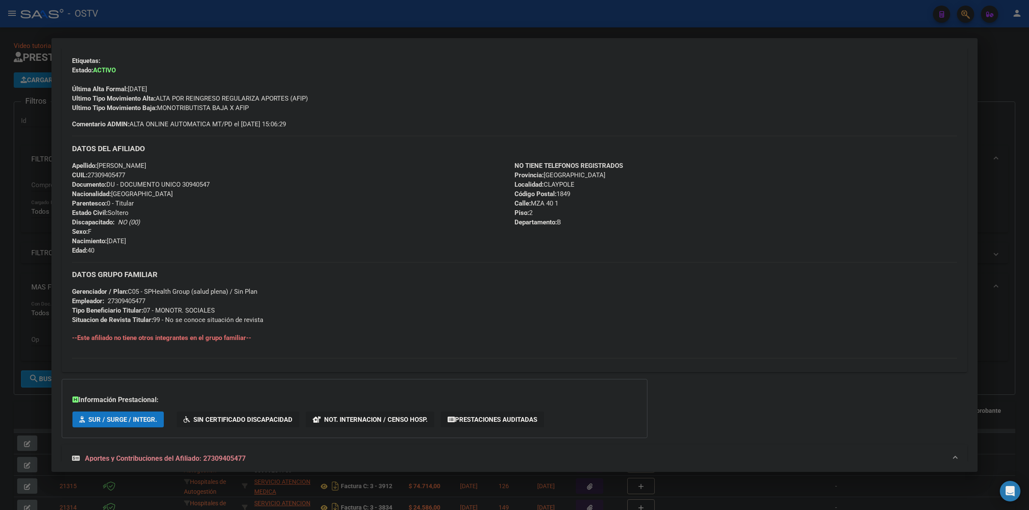
scroll to position [0, 0]
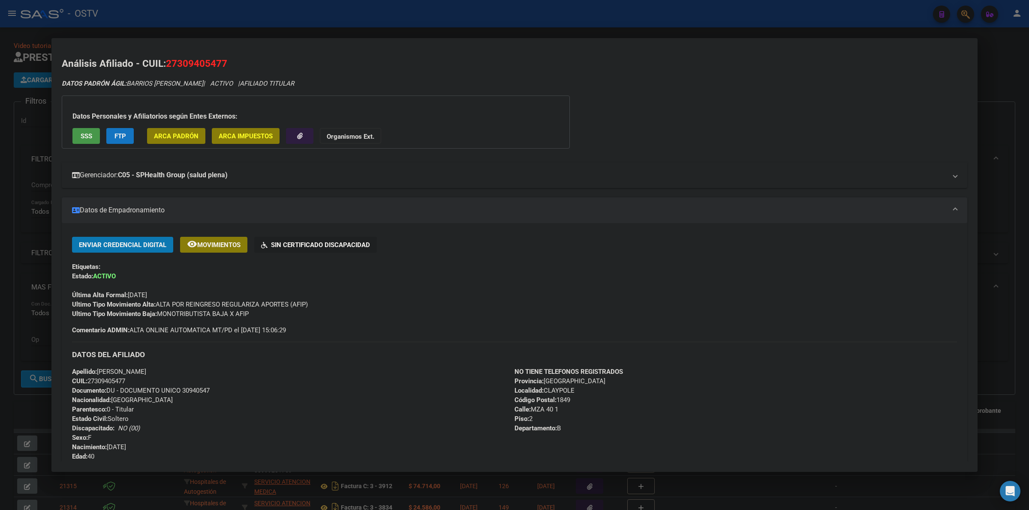
click at [285, 173] on mat-panel-title "Gerenciador: C05 - SPHealth Group (salud plena)" at bounding box center [509, 175] width 874 height 10
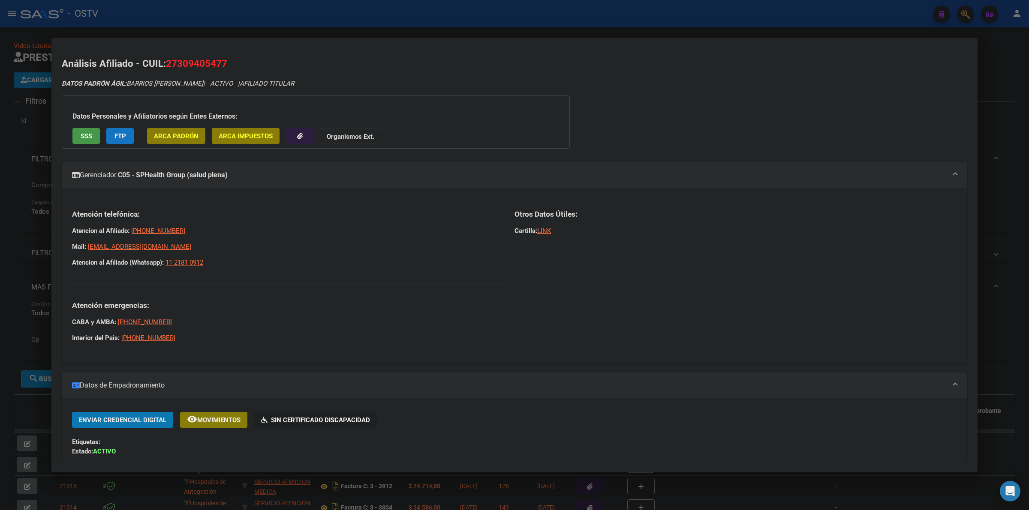
click at [286, 177] on mat-panel-title "Gerenciador: C05 - SPHealth Group (salud plena)" at bounding box center [509, 175] width 874 height 10
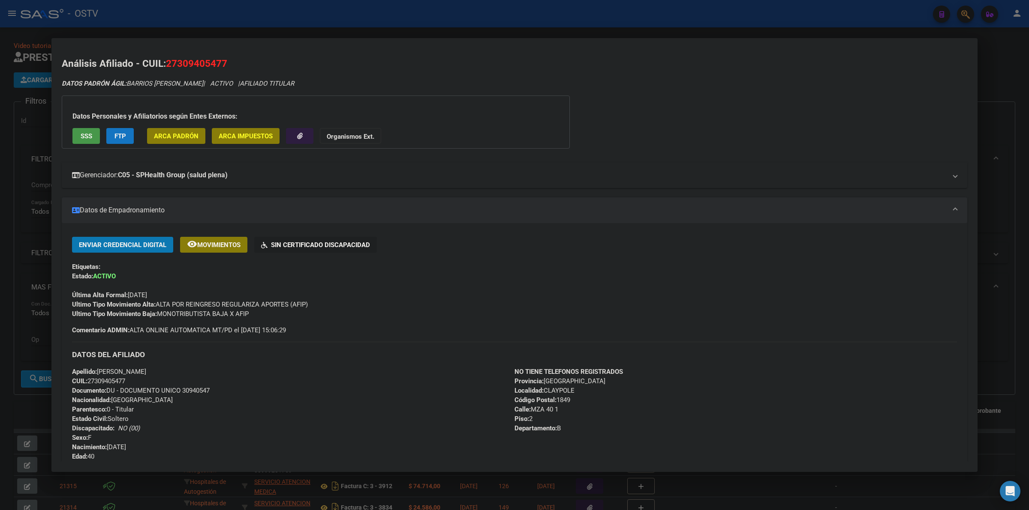
click at [269, 179] on mat-panel-title "Gerenciador: C05 - SPHealth Group (salud plena)" at bounding box center [509, 175] width 874 height 10
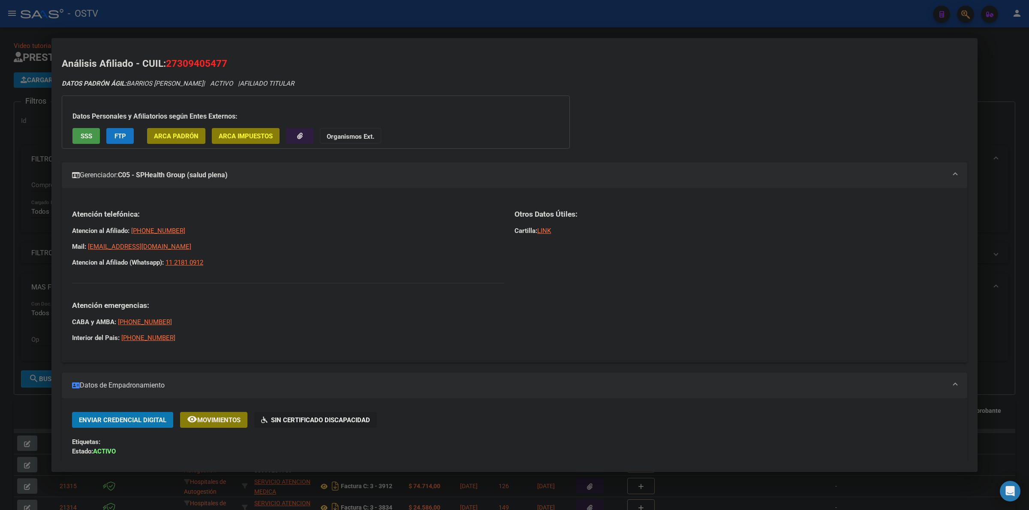
click at [276, 179] on mat-panel-title "Gerenciador: C05 - SPHealth Group (salud plena)" at bounding box center [509, 175] width 874 height 10
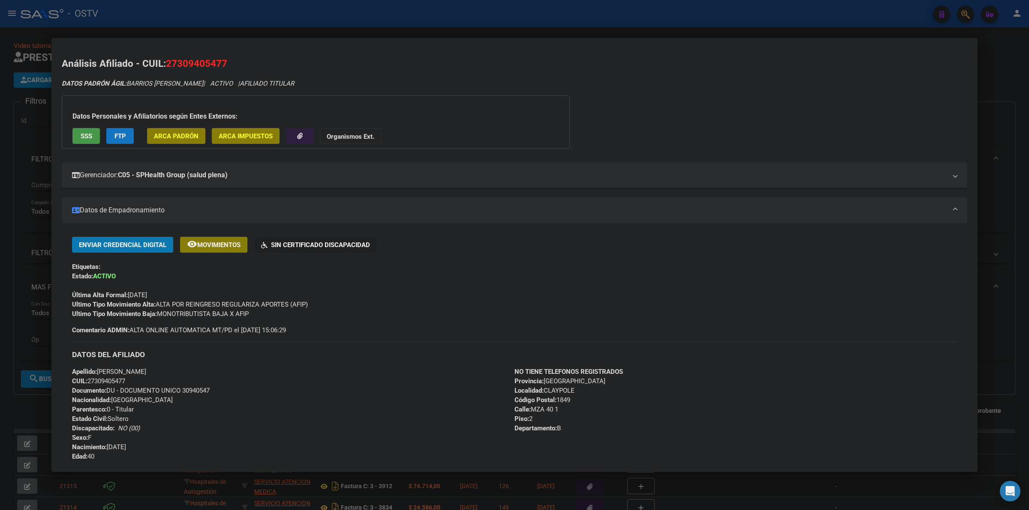
click at [380, 306] on div "Ultimo Tipo Movimiento Alta: ALTA POR REINGRESO REGULARIZA APORTES (AFIP)" at bounding box center [514, 304] width 885 height 9
click at [344, 201] on mat-expansion-panel-header "Datos de Empadronamiento" at bounding box center [514, 211] width 905 height 26
click at [339, 210] on mat-panel-title "Datos de Empadronamiento" at bounding box center [509, 210] width 874 height 10
click at [335, 175] on mat-panel-title "Gerenciador: C05 - SPHealth Group (salud plena)" at bounding box center [509, 175] width 874 height 10
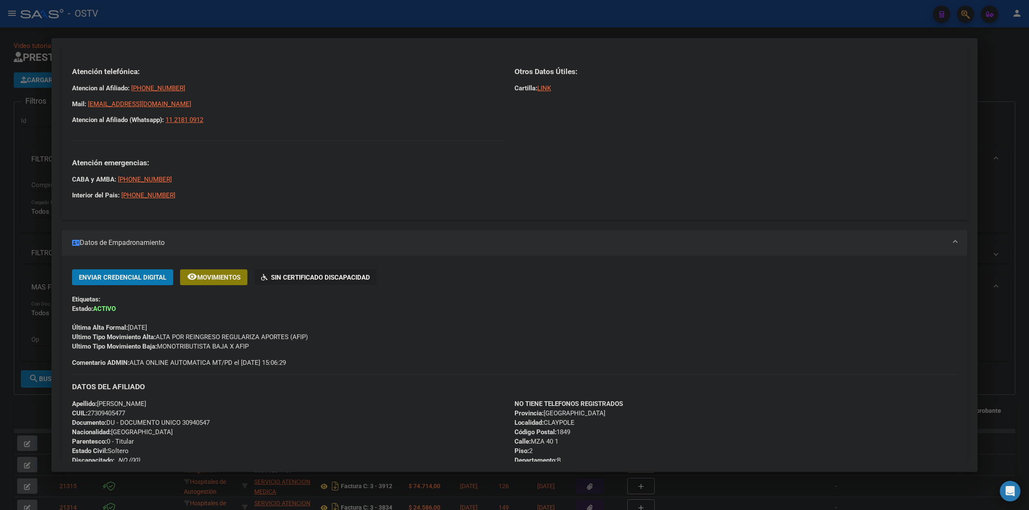
scroll to position [250, 0]
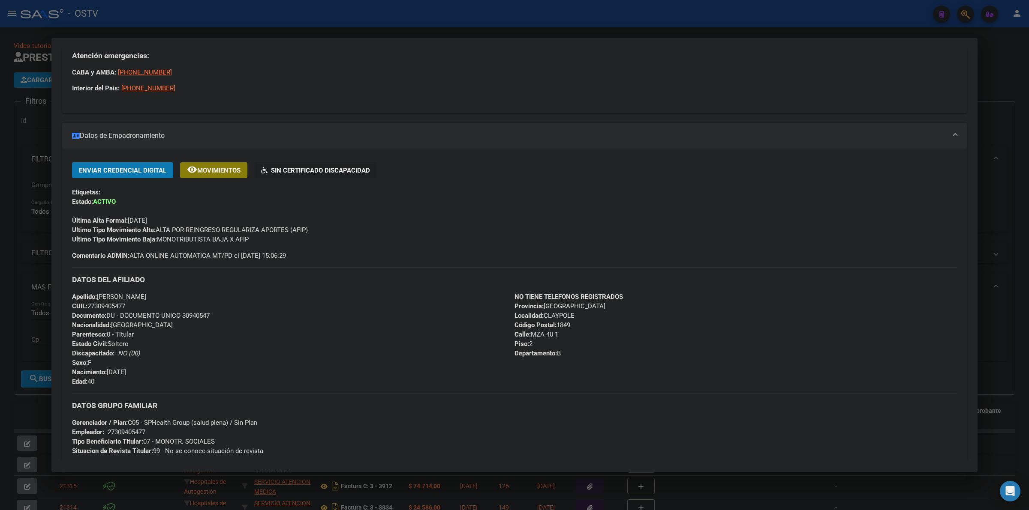
click at [453, 271] on div "DATOS DEL AFILIADO" at bounding box center [514, 279] width 885 height 25
click at [183, 318] on div "Apellido: NORA PATRICIA BARRIOS CUIL: 27309405477 Documento: DU - DOCUMENTO UNI…" at bounding box center [293, 339] width 442 height 94
click at [195, 314] on span "Documento: DU - DOCUMENTO UNICO 30940547" at bounding box center [141, 316] width 138 height 8
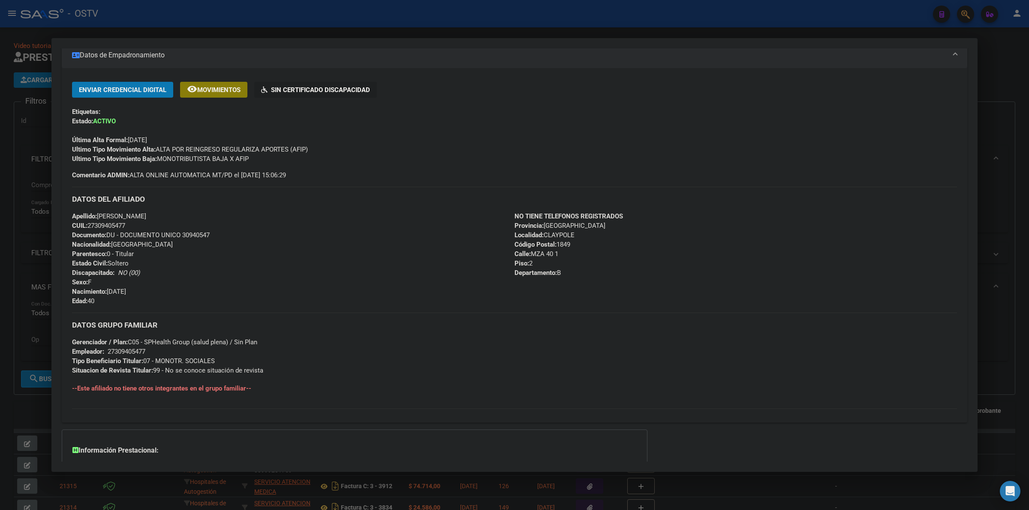
scroll to position [0, 0]
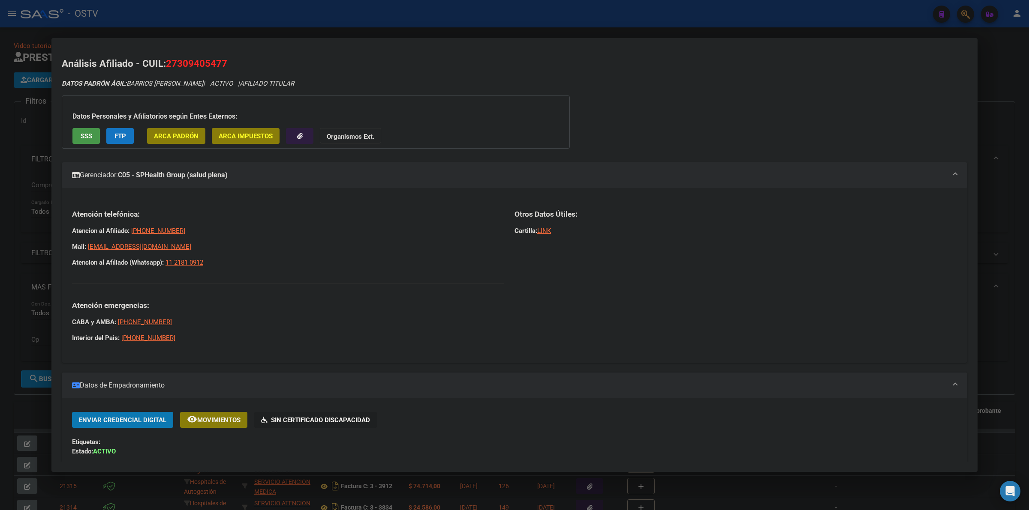
click at [306, 188] on mat-expansion-panel-header "Gerenciador: C05 - SPHealth Group (salud plena)" at bounding box center [514, 175] width 905 height 26
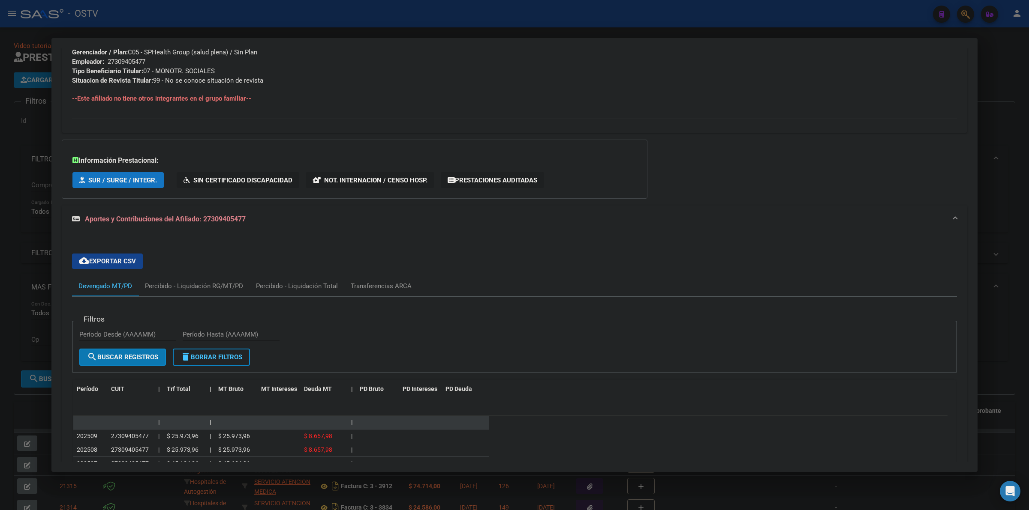
scroll to position [615, 0]
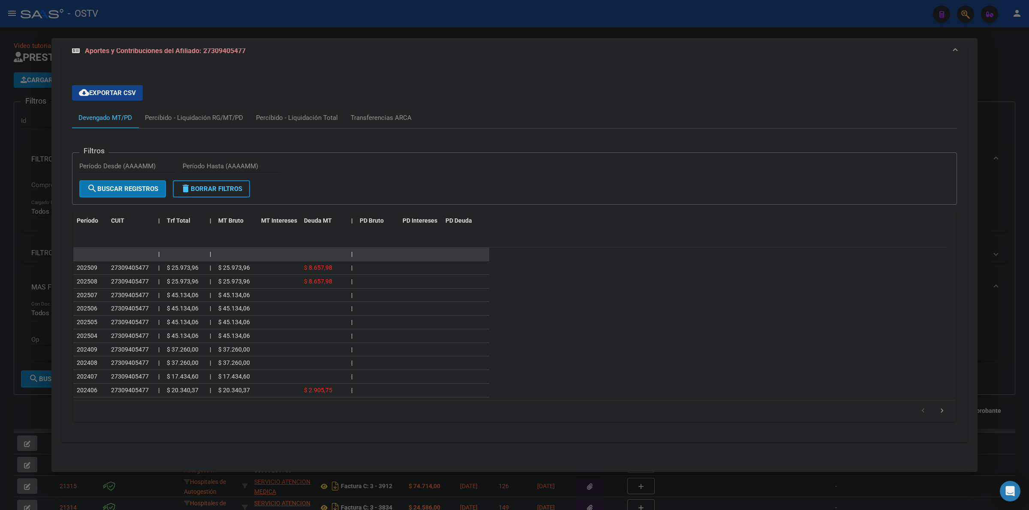
click at [33, 116] on div at bounding box center [514, 255] width 1029 height 510
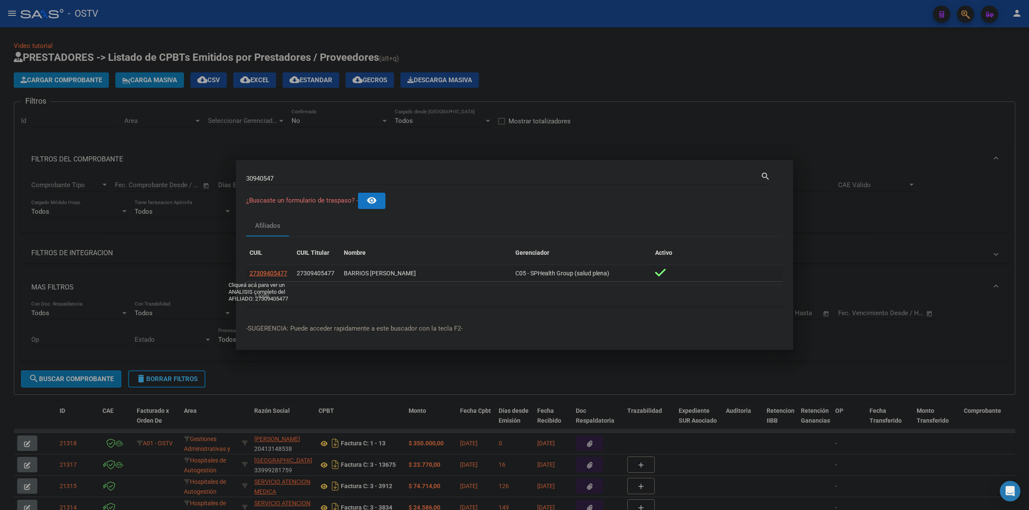
click at [264, 273] on span "27309405477" at bounding box center [268, 273] width 38 height 7
copy span "9"
